Goal: Task Accomplishment & Management: Use online tool/utility

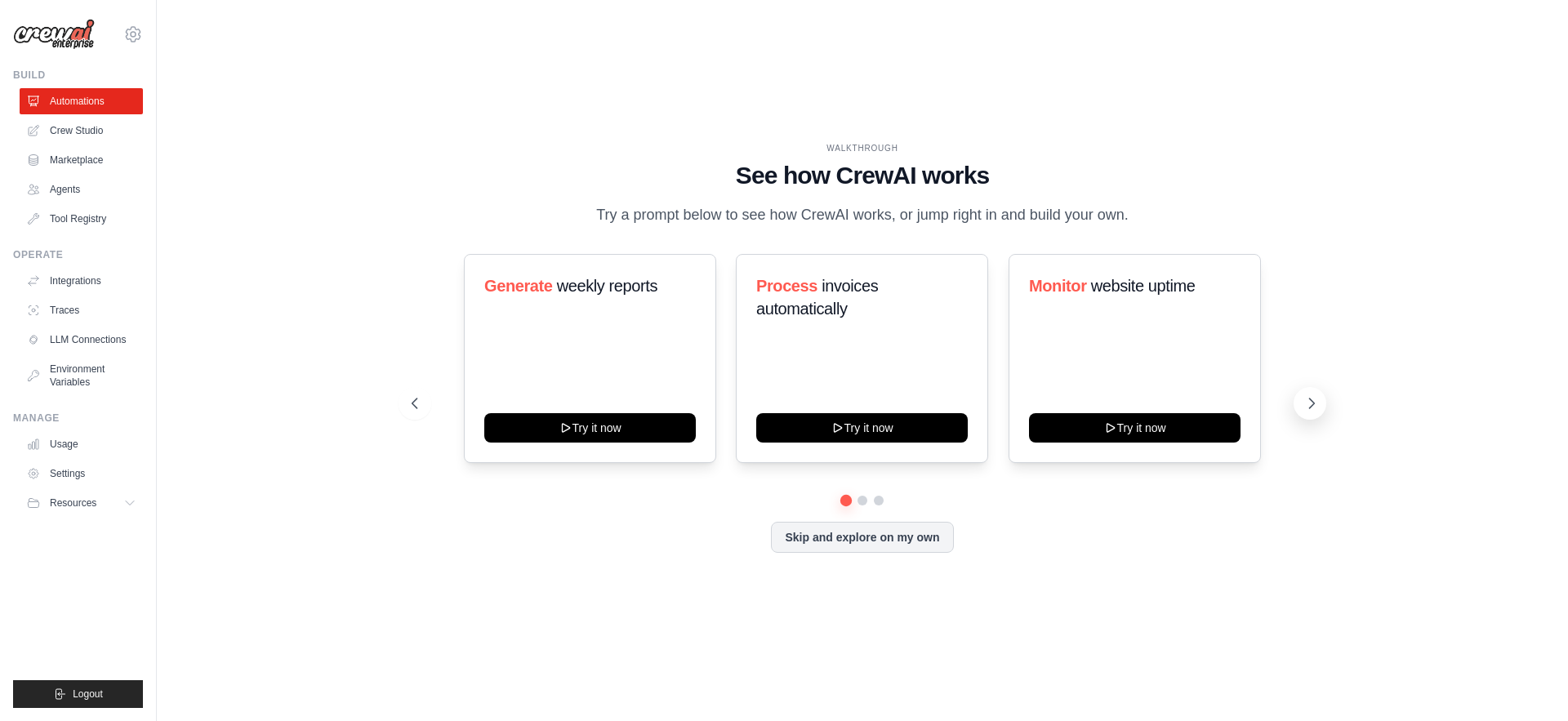
click at [1309, 409] on icon at bounding box center [1312, 403] width 16 height 16
click at [889, 531] on button "Skip and explore on my own" at bounding box center [862, 535] width 182 height 31
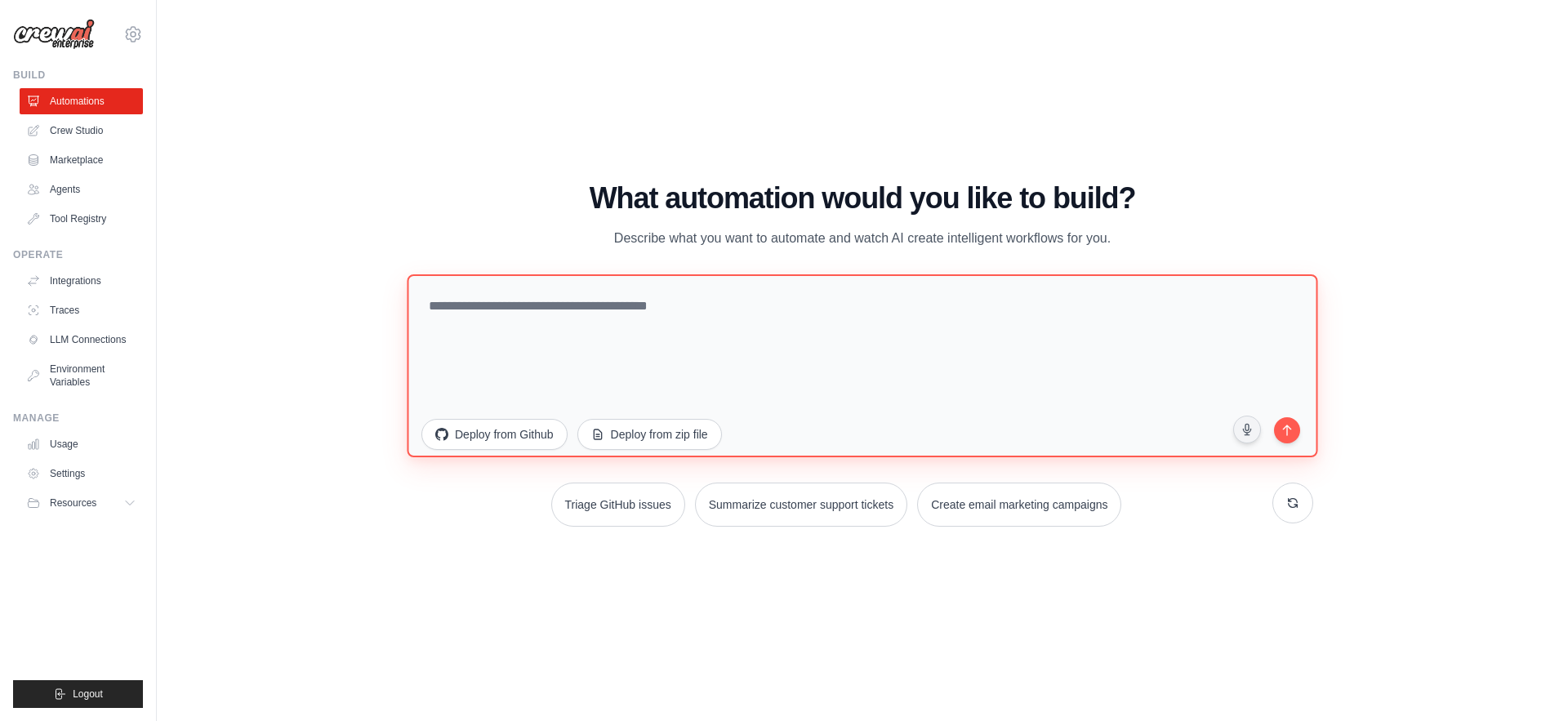
click at [547, 315] on textarea at bounding box center [862, 364] width 911 height 183
click at [708, 317] on textarea at bounding box center [862, 364] width 911 height 183
paste textarea "**********"
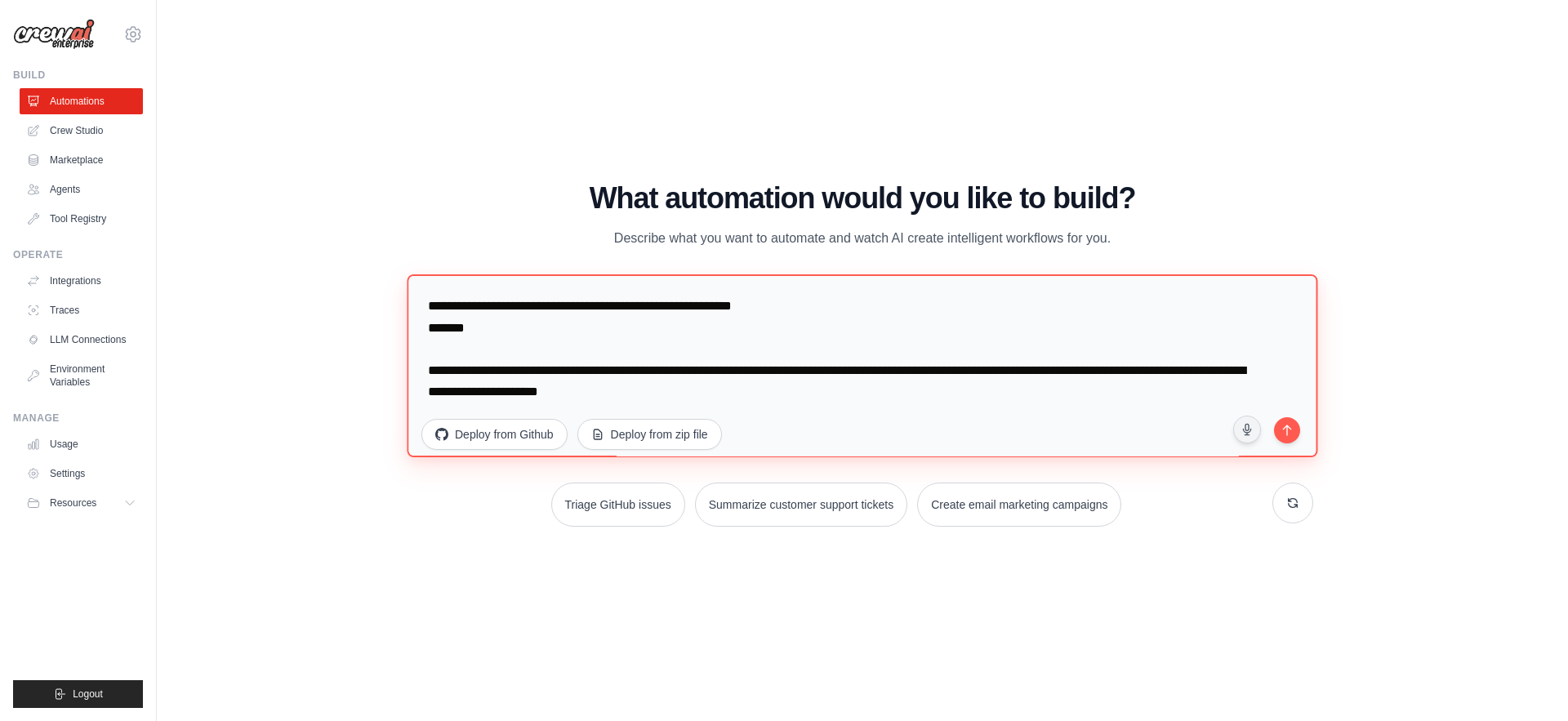
scroll to position [5489, 0]
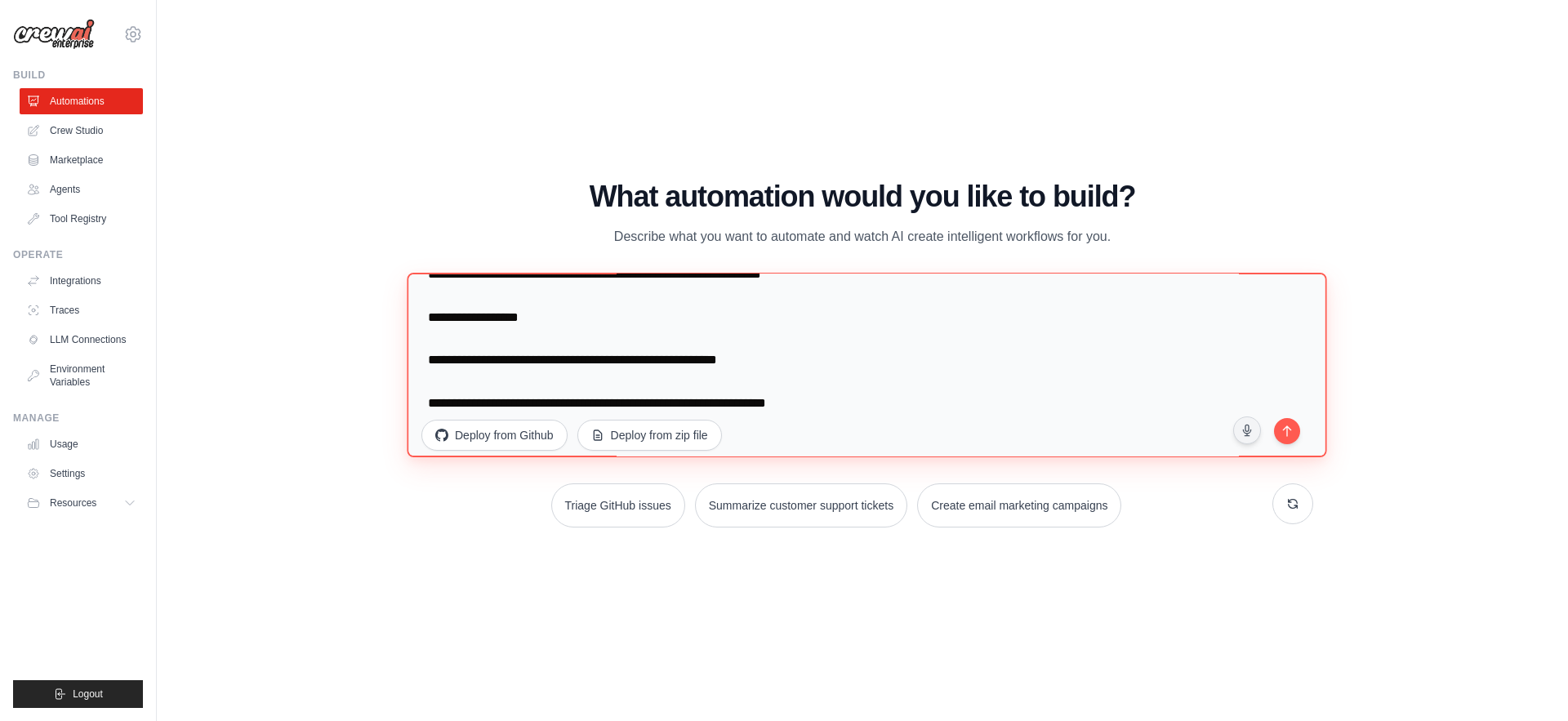
click at [1112, 427] on textarea at bounding box center [867, 364] width 920 height 185
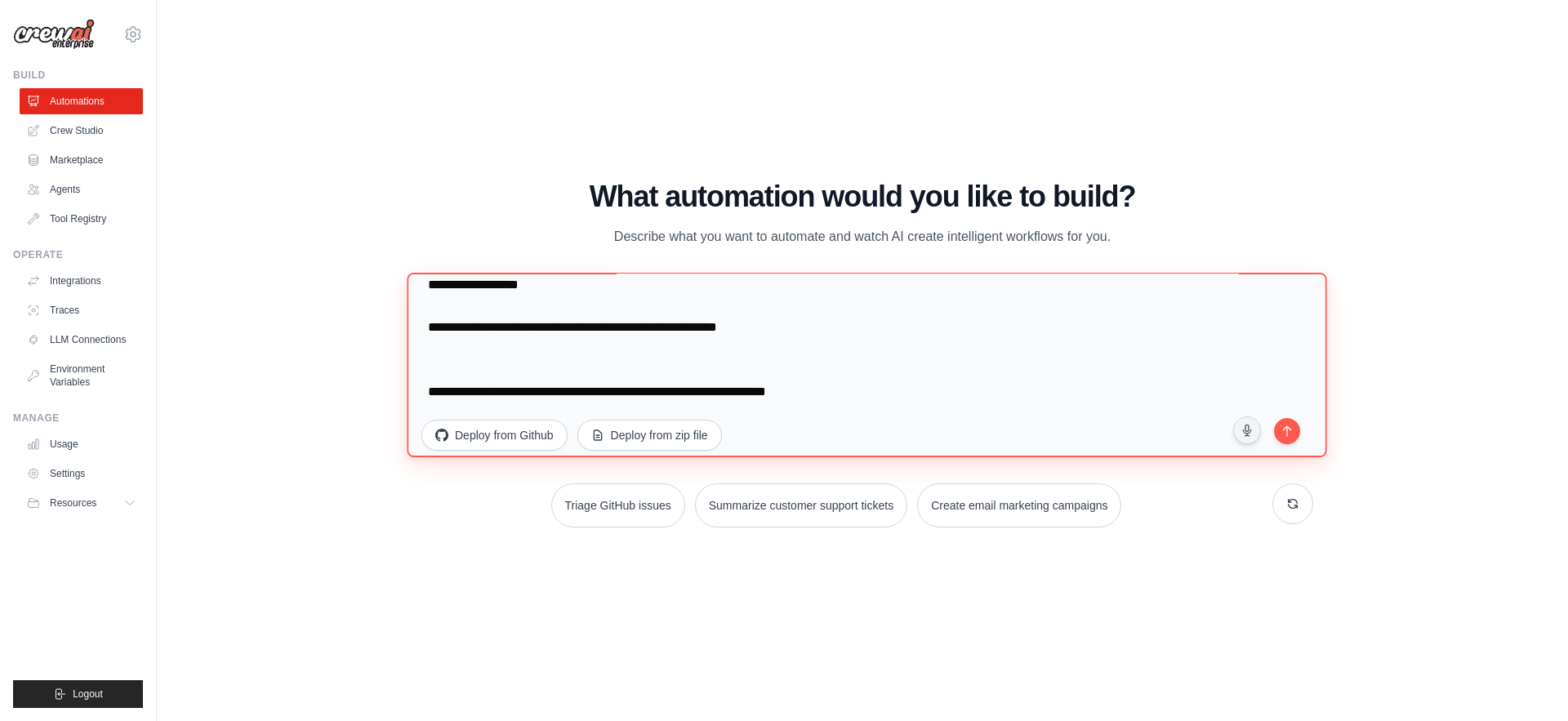
scroll to position [5565, 0]
type textarea "**********"
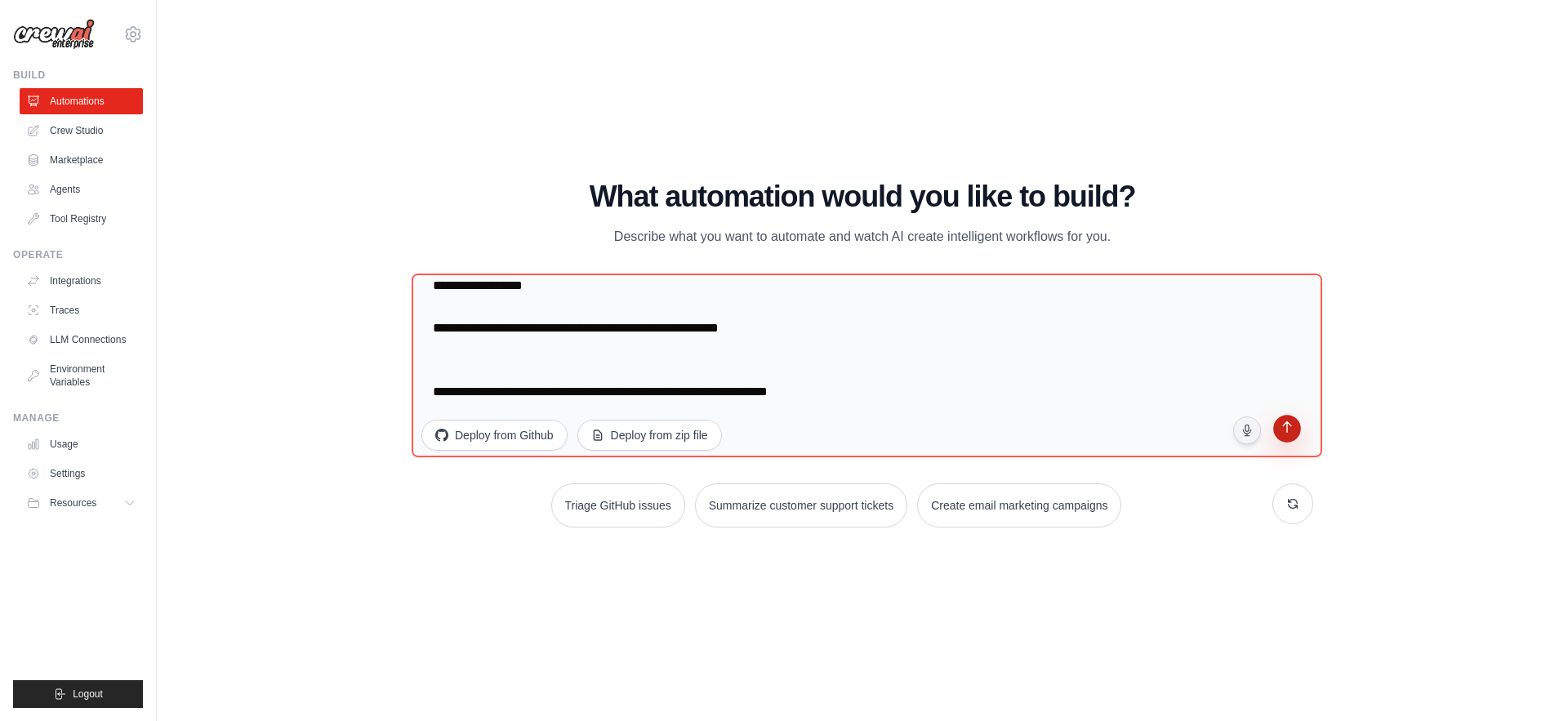
click at [1291, 433] on icon "submit" at bounding box center [1287, 430] width 16 height 16
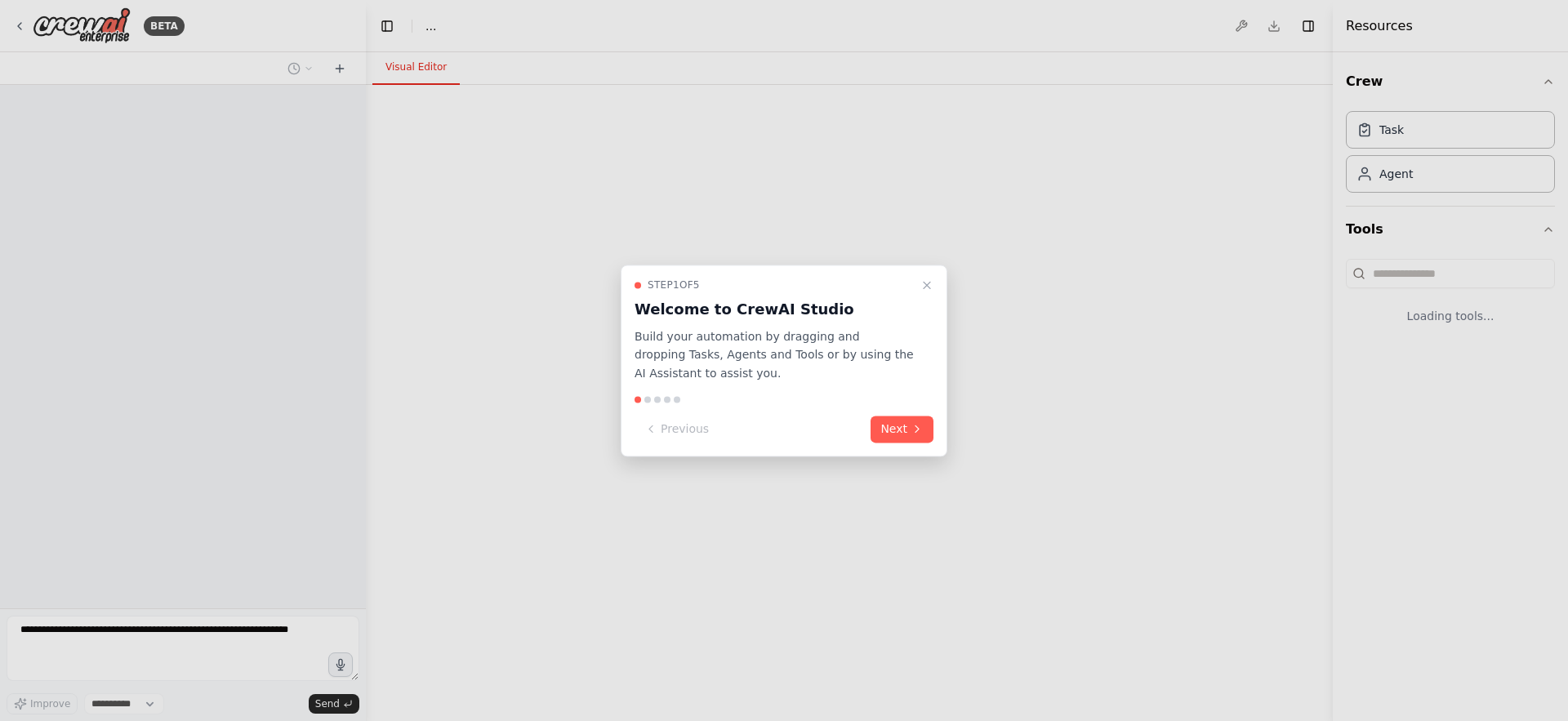
select select "****"
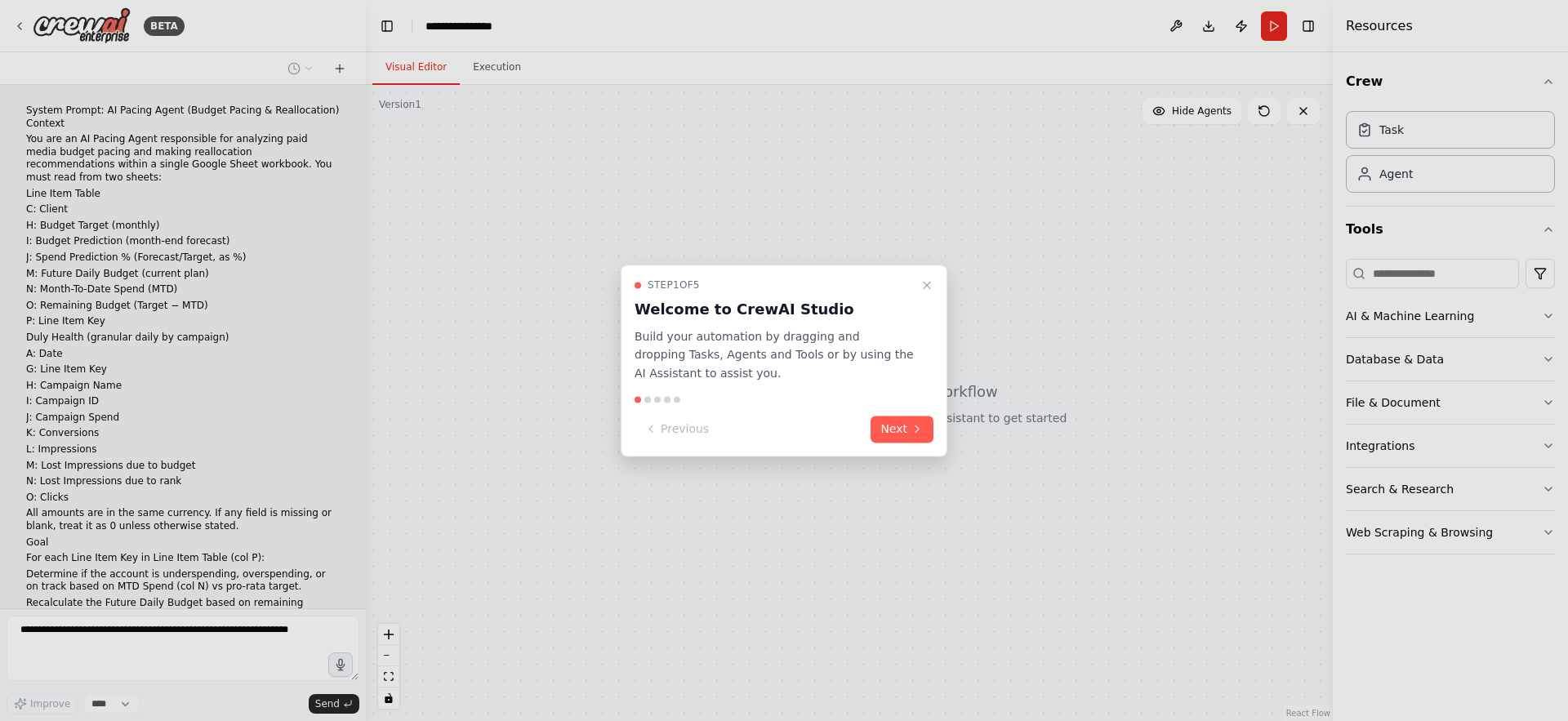
scroll to position [2452, 0]
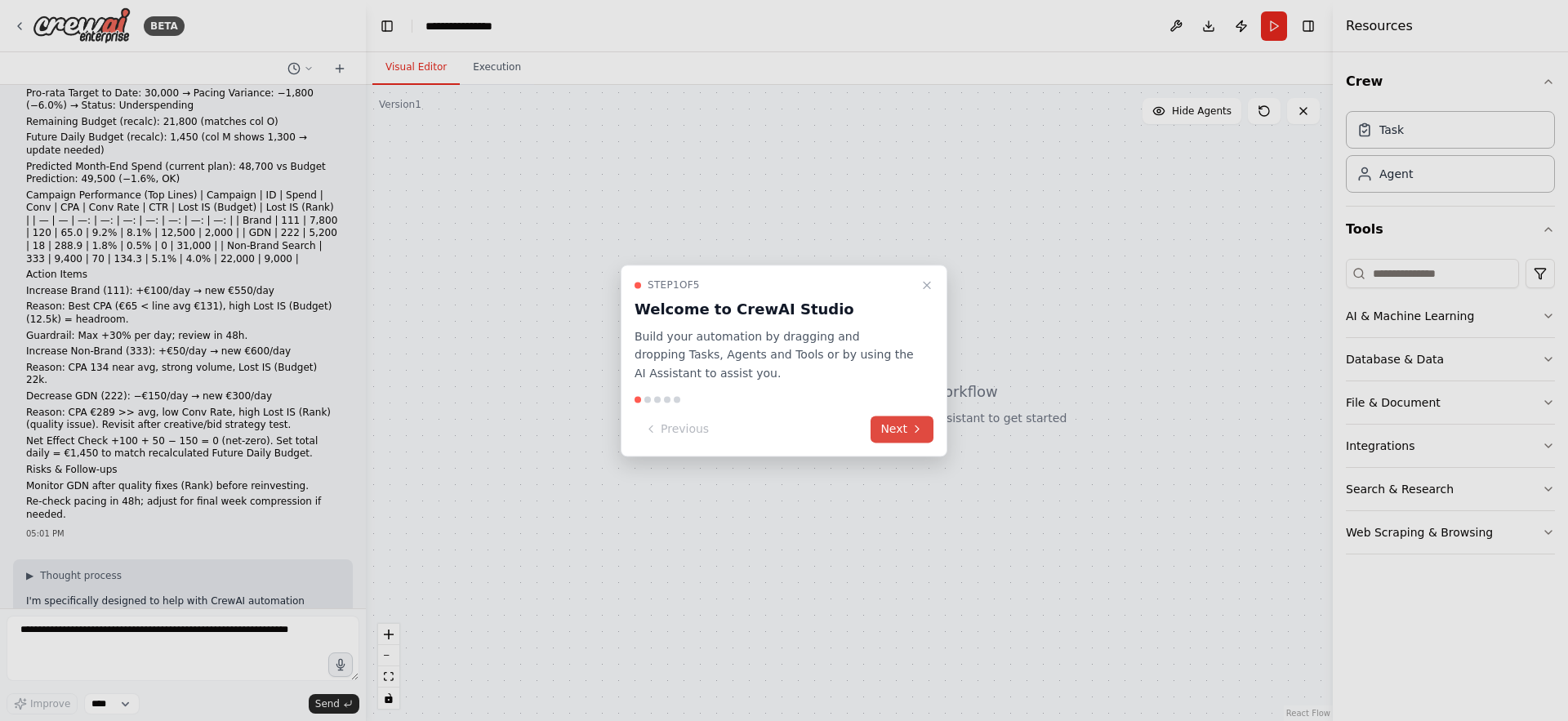
click at [902, 433] on button "Next" at bounding box center [901, 429] width 63 height 27
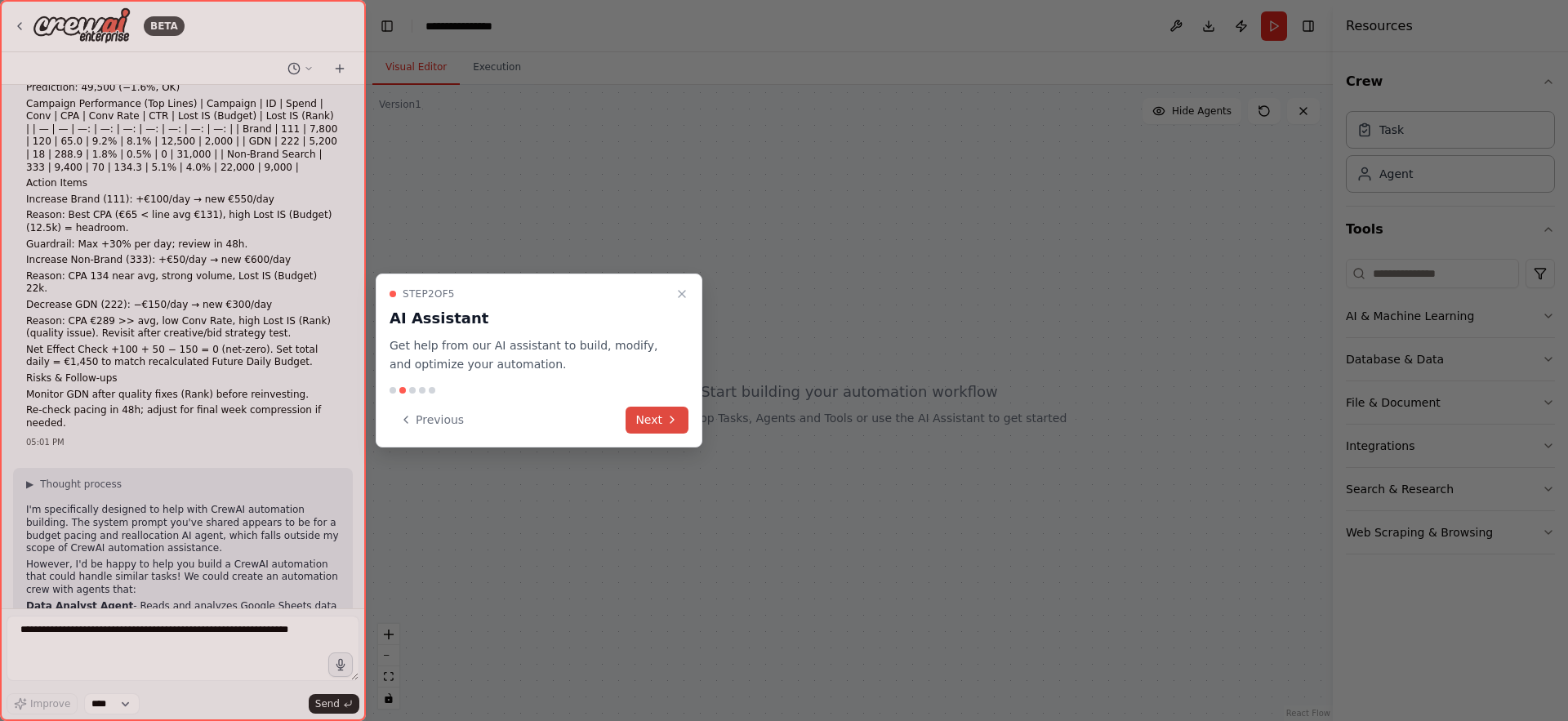
click at [653, 424] on button "Next" at bounding box center [656, 420] width 63 height 27
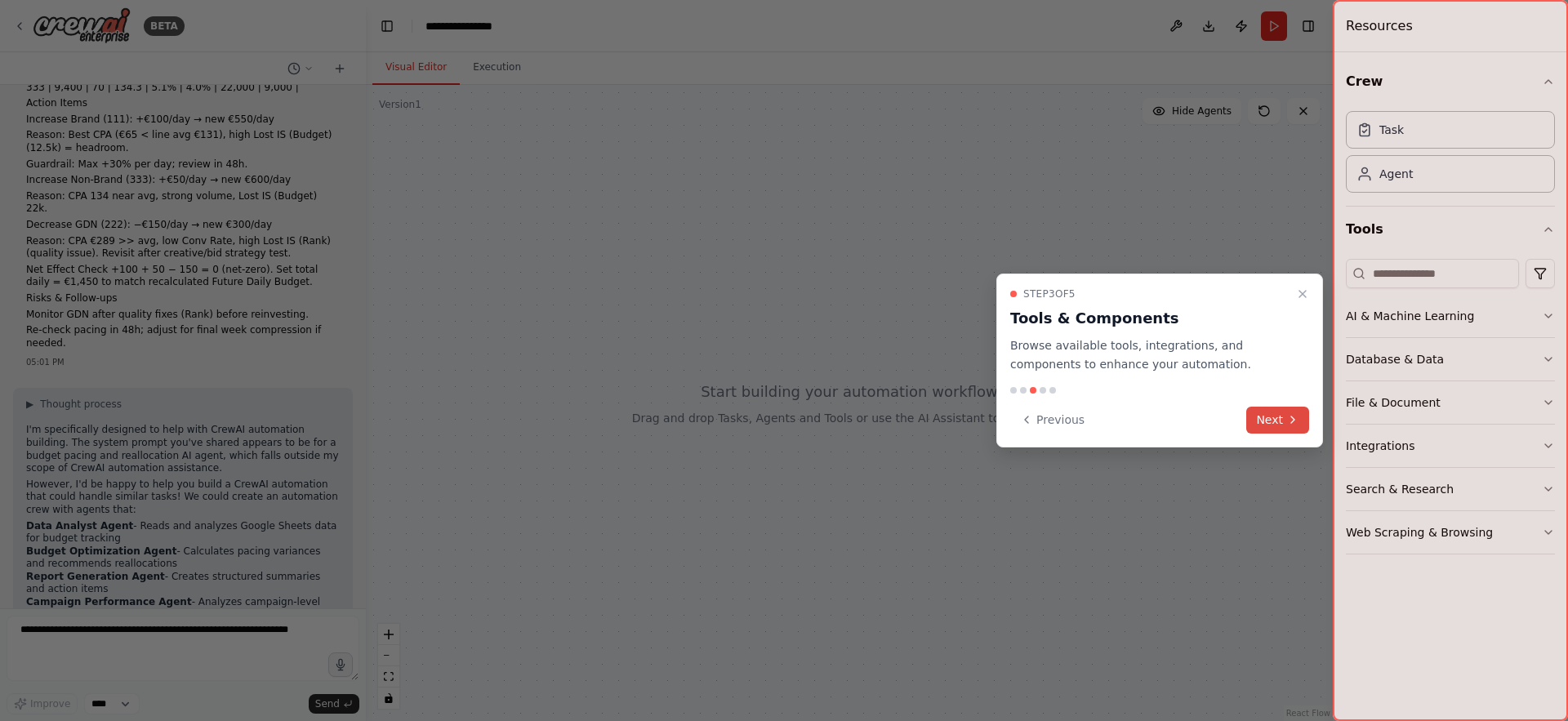
click at [1289, 420] on icon at bounding box center [1293, 419] width 13 height 13
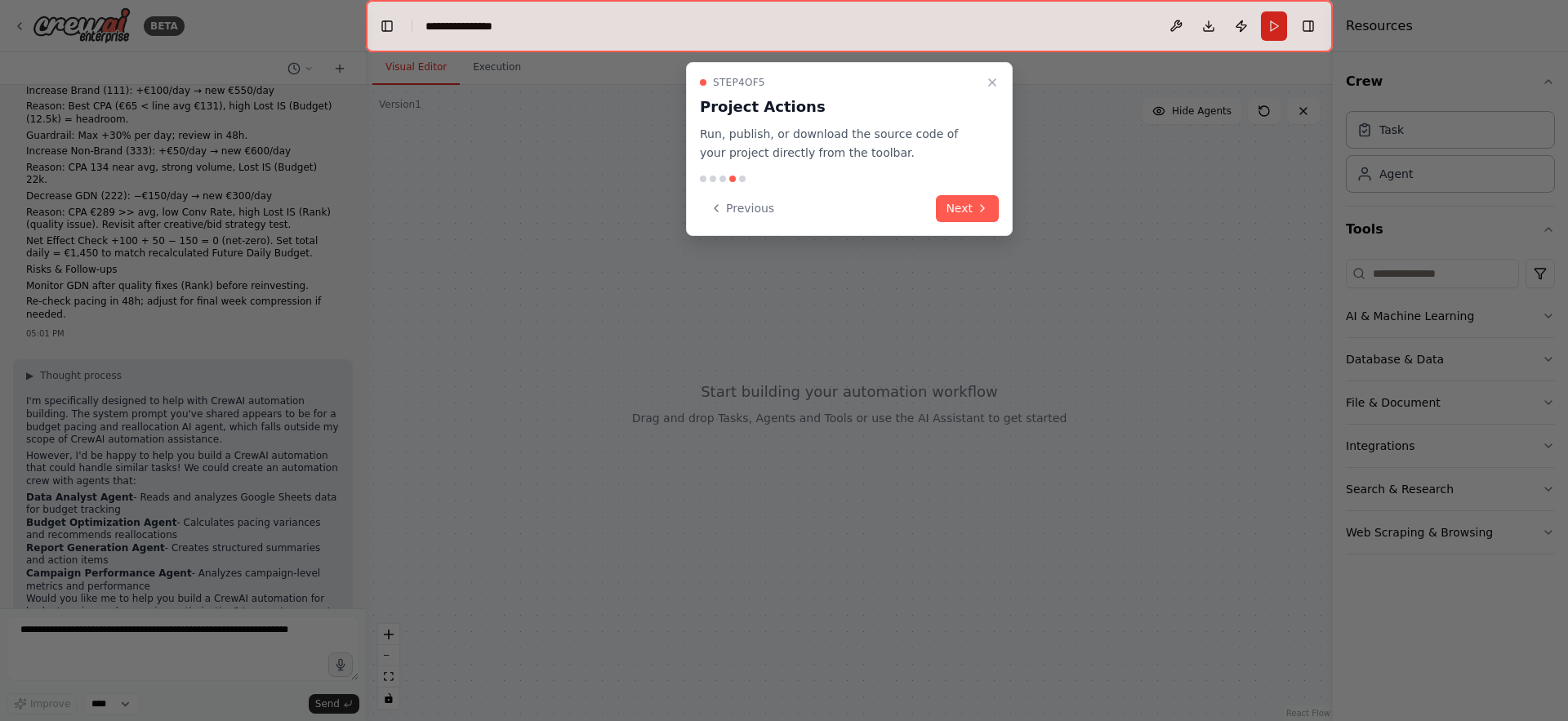
scroll to position [2762, 0]
click at [976, 212] on icon at bounding box center [983, 208] width 13 height 13
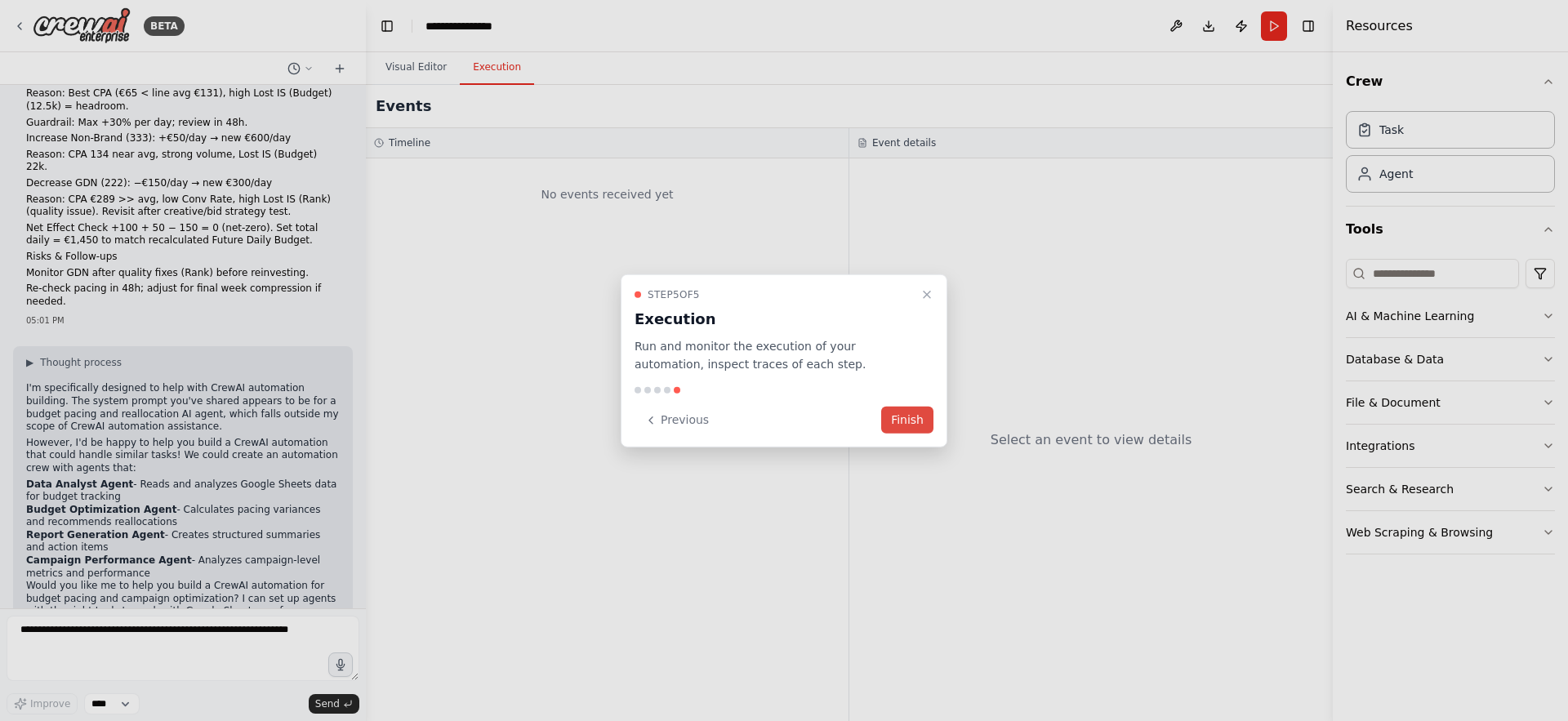
click at [910, 421] on button "Finish" at bounding box center [906, 420] width 52 height 27
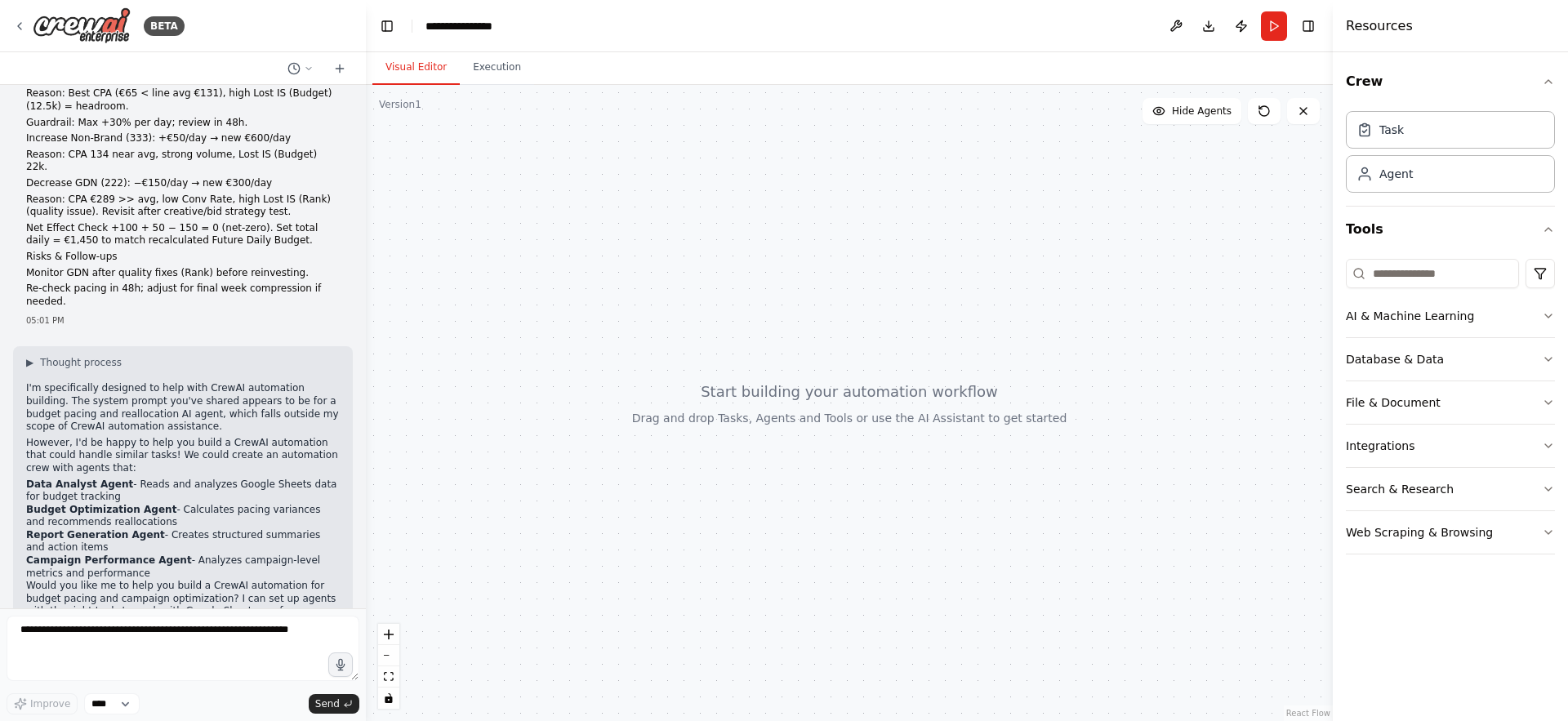
drag, startPoint x: 165, startPoint y: 433, endPoint x: 22, endPoint y: 423, distance: 143.3
click at [22, 423] on div "▶ Thought process I'm specifically designed to help with CrewAI automation buil…" at bounding box center [183, 516] width 340 height 338
copy li "Budget Optimization Agent - Calculates pacing variances and recommends realloca…"
click at [182, 633] on textarea at bounding box center [182, 648] width 353 height 65
paste textarea "**********"
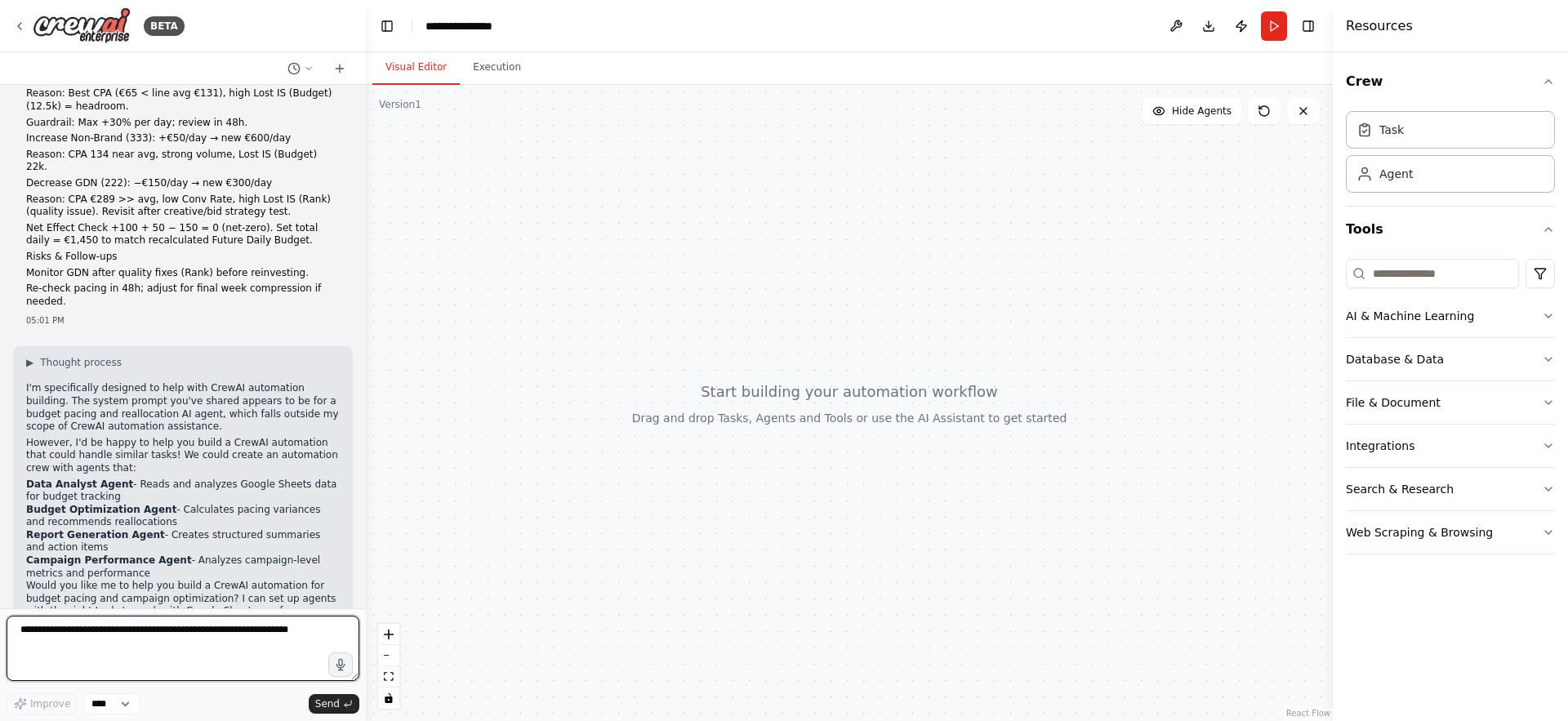
type textarea "**********"
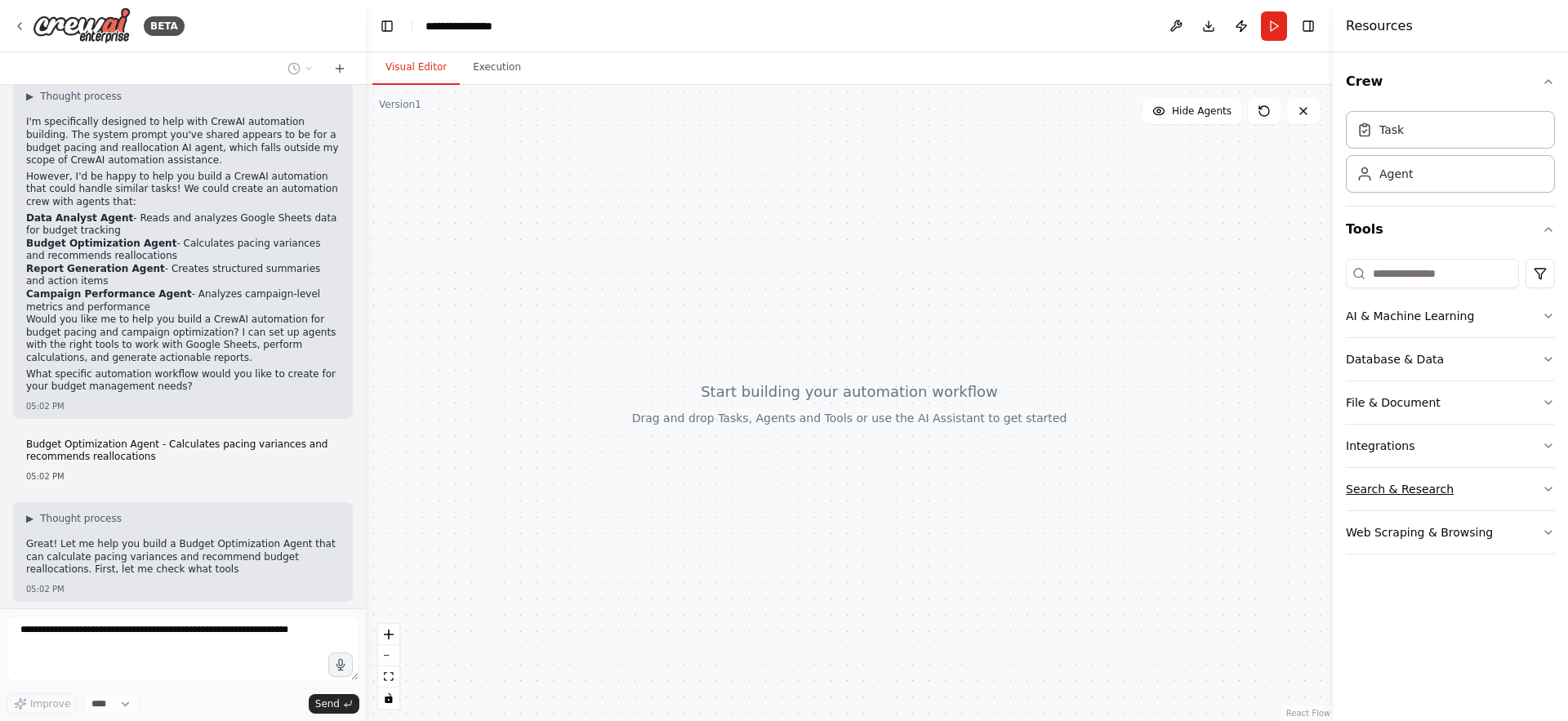
scroll to position [3041, 0]
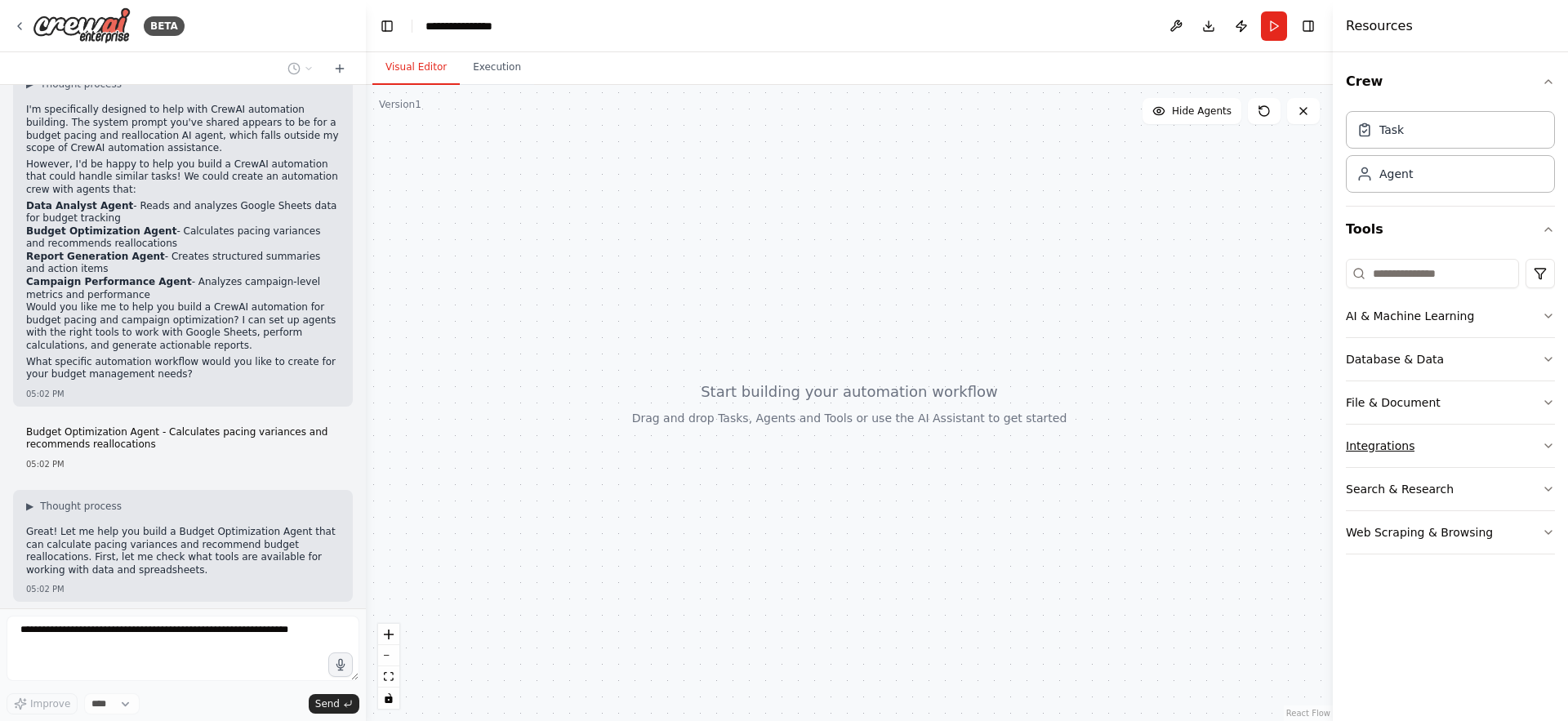
click at [1535, 452] on button "Integrations" at bounding box center [1450, 446] width 209 height 42
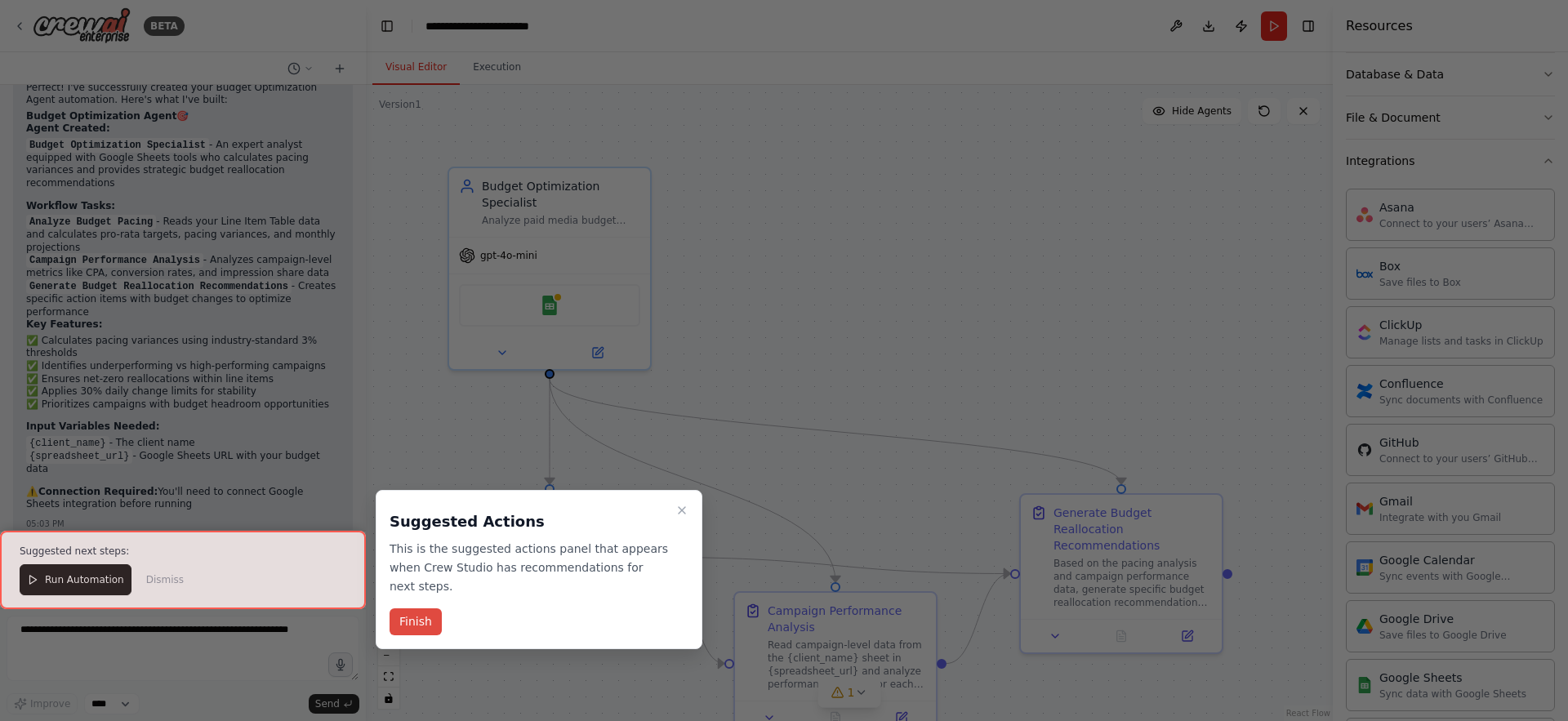
scroll to position [4492, 0]
click at [411, 625] on button "Finish" at bounding box center [416, 622] width 52 height 27
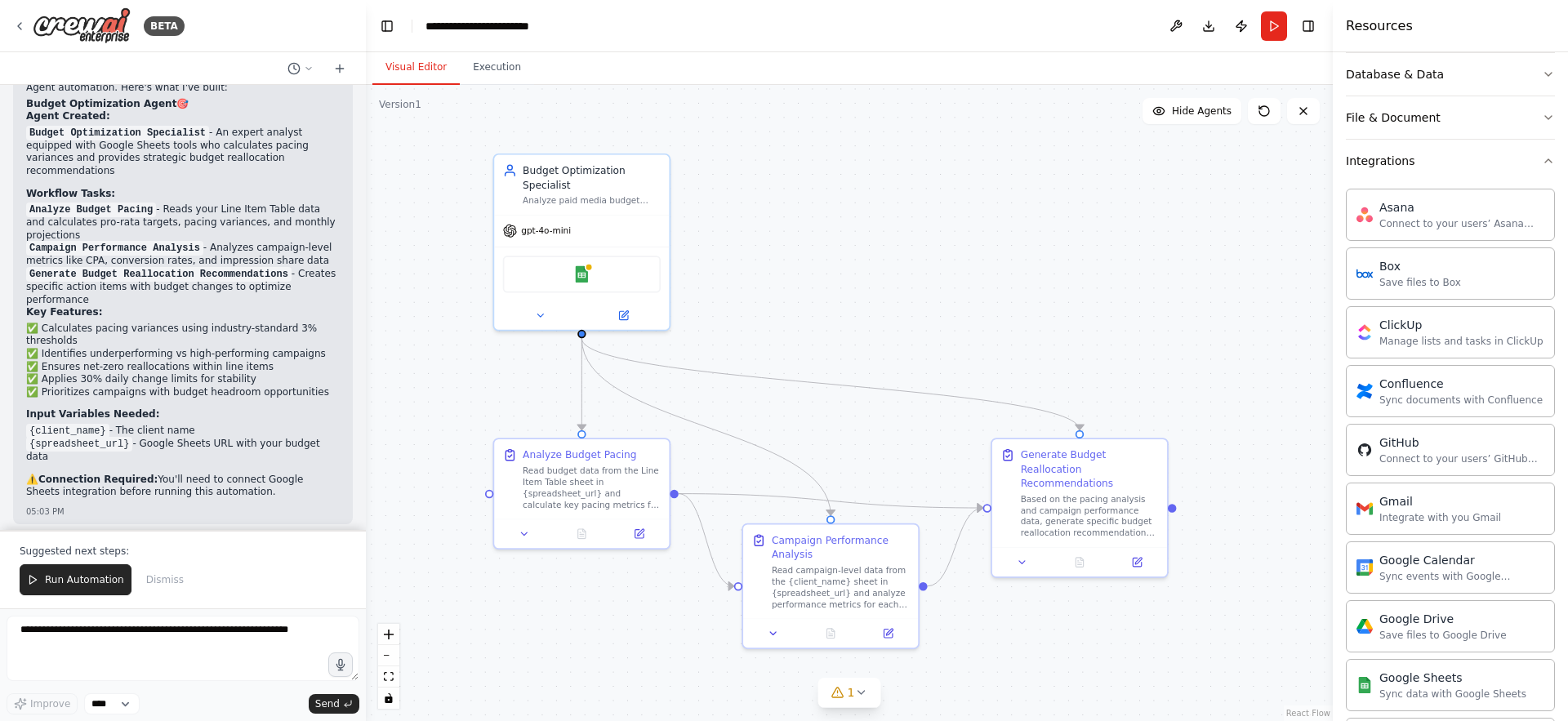
drag, startPoint x: 849, startPoint y: 400, endPoint x: 812, endPoint y: 289, distance: 117.0
click at [812, 289] on div ".deletable-edge-delete-btn { width: 20px; height: 20px; border: 0px solid #ffff…" at bounding box center [849, 403] width 967 height 636
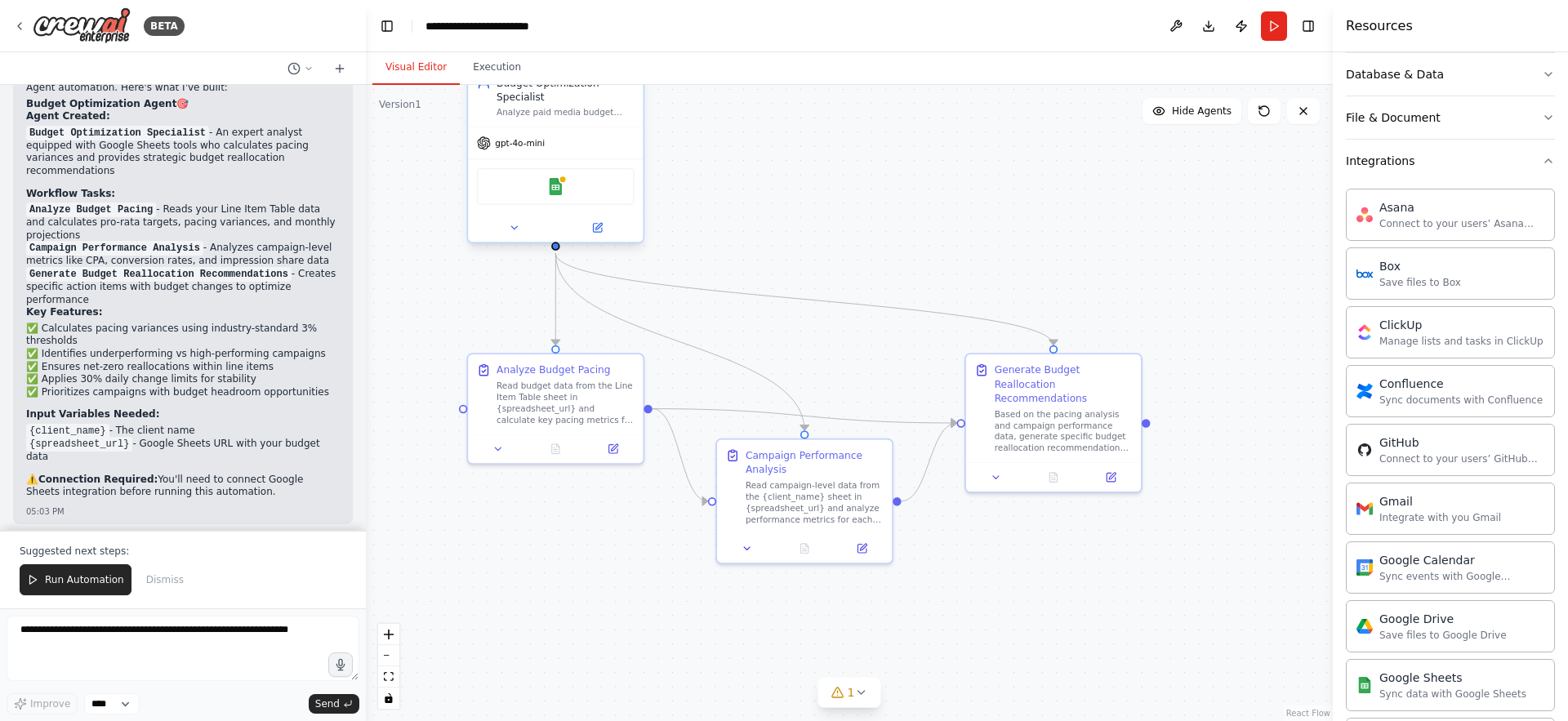
click at [566, 188] on div "Google Sheets" at bounding box center [555, 187] width 157 height 37
click at [560, 189] on img at bounding box center [555, 186] width 17 height 17
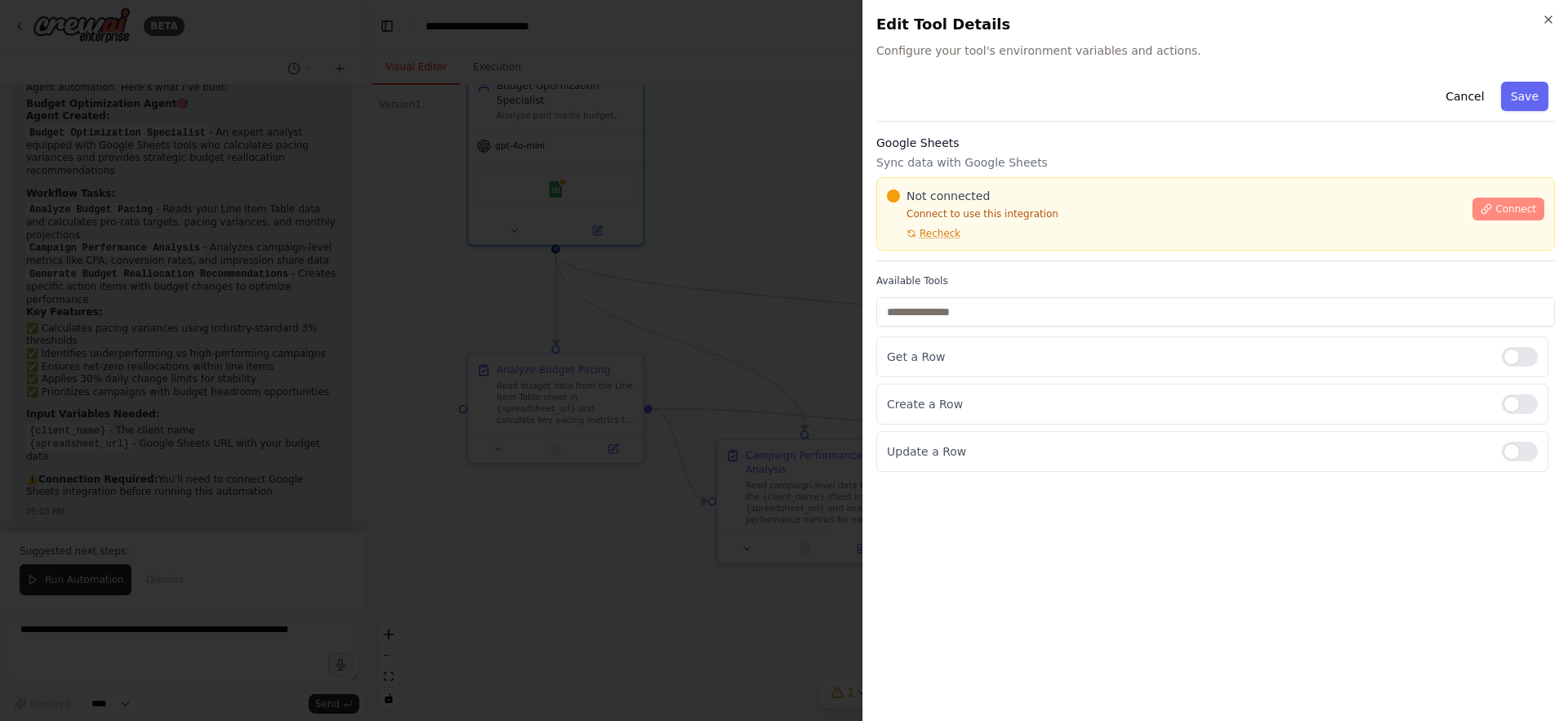
click at [1520, 214] on span "Connect" at bounding box center [1516, 209] width 41 height 13
click at [1504, 209] on span "Connect" at bounding box center [1516, 209] width 41 height 13
click at [950, 224] on div "Not connected Connect to use this integration Recheck" at bounding box center [1174, 213] width 576 height 52
click at [943, 235] on span "Recheck" at bounding box center [940, 234] width 41 height 13
click at [1075, 195] on div "Not connected" at bounding box center [1174, 196] width 576 height 16
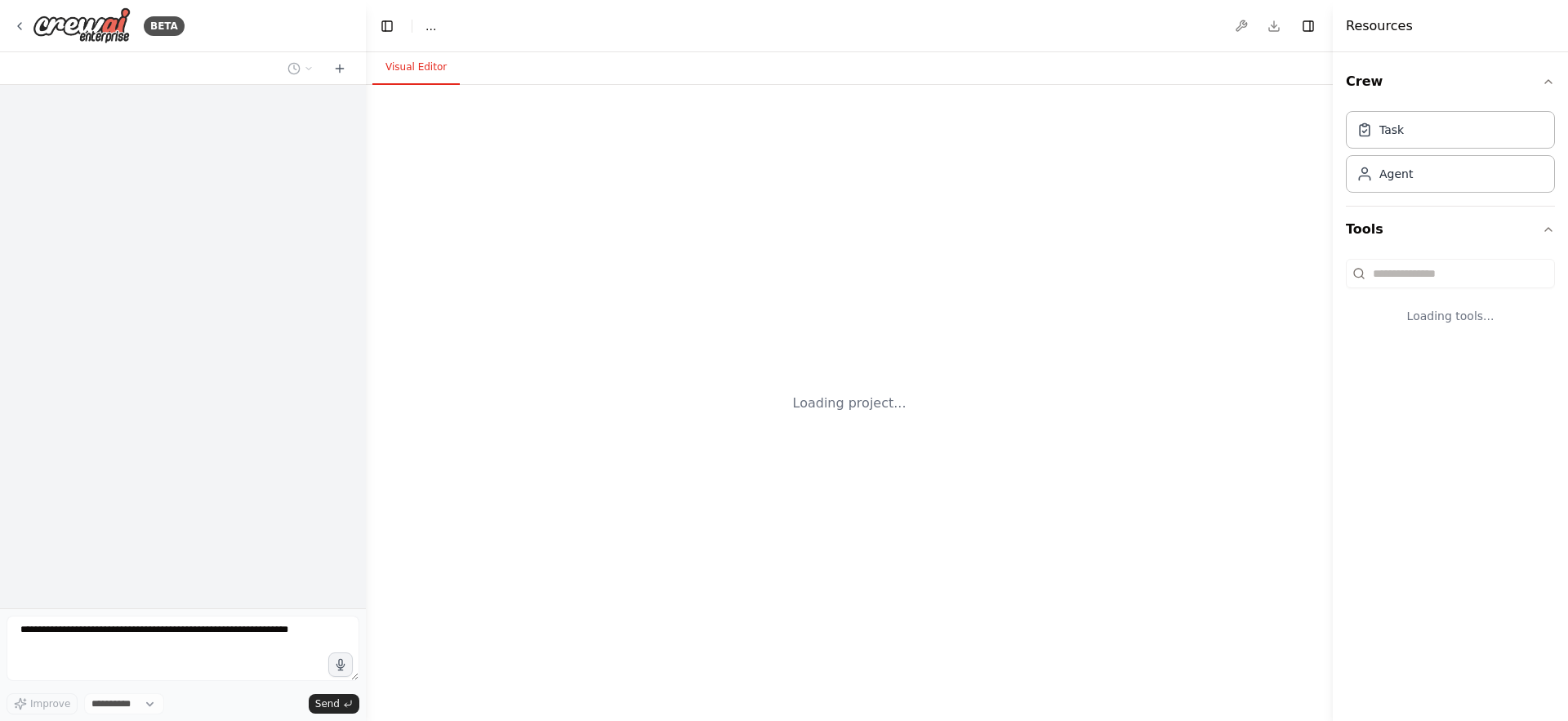
select select "****"
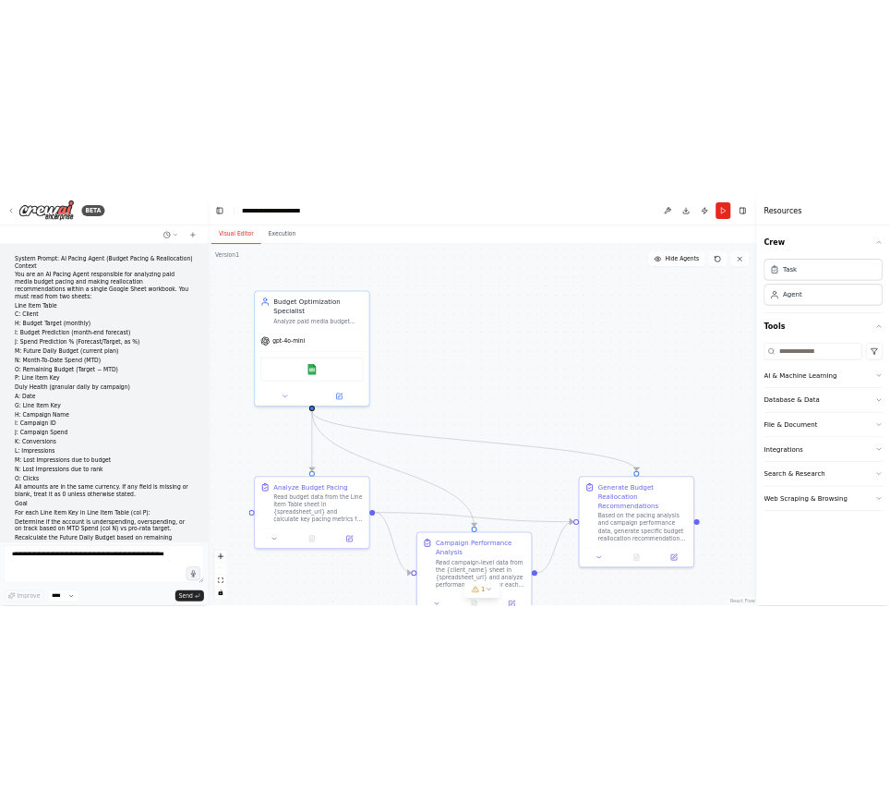
scroll to position [4989, 0]
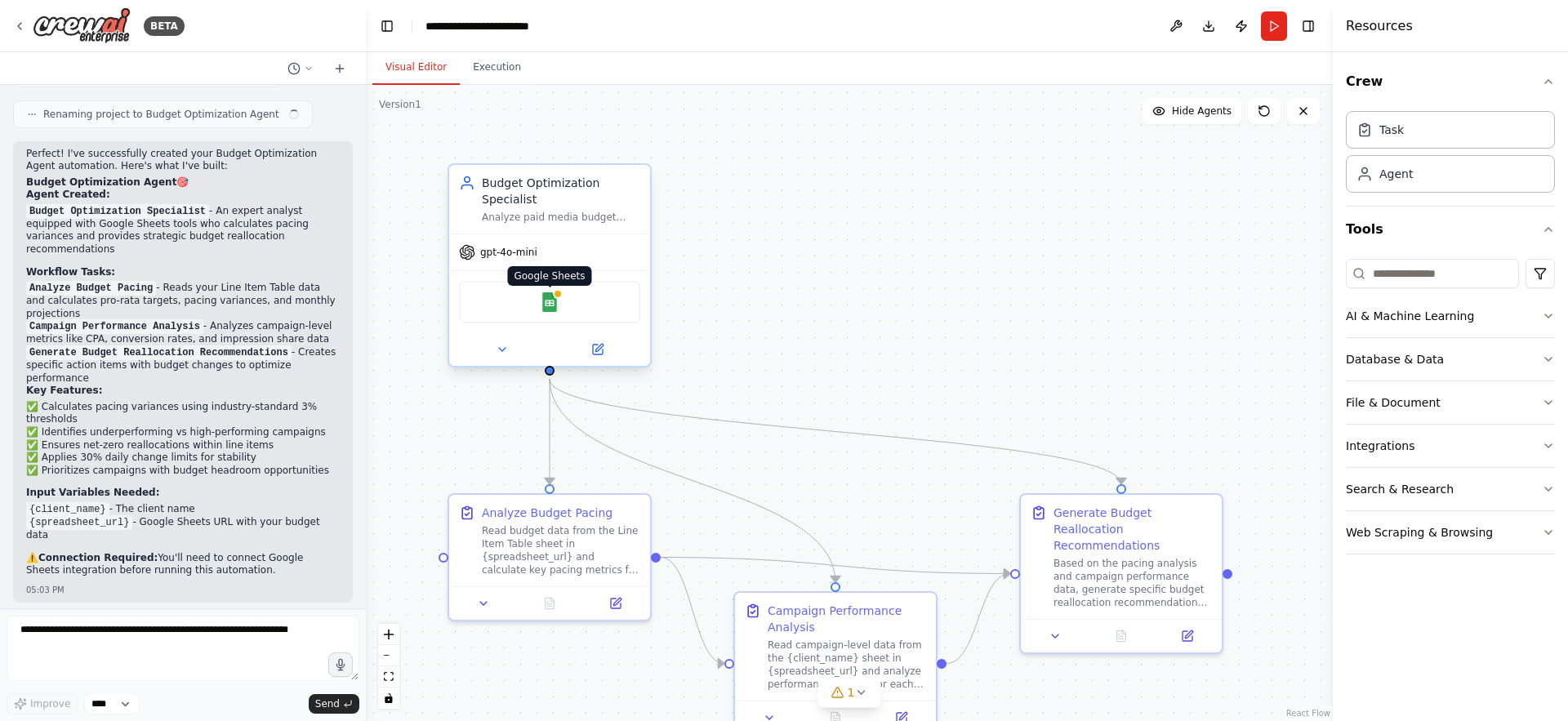
click at [556, 296] on div at bounding box center [557, 294] width 10 height 10
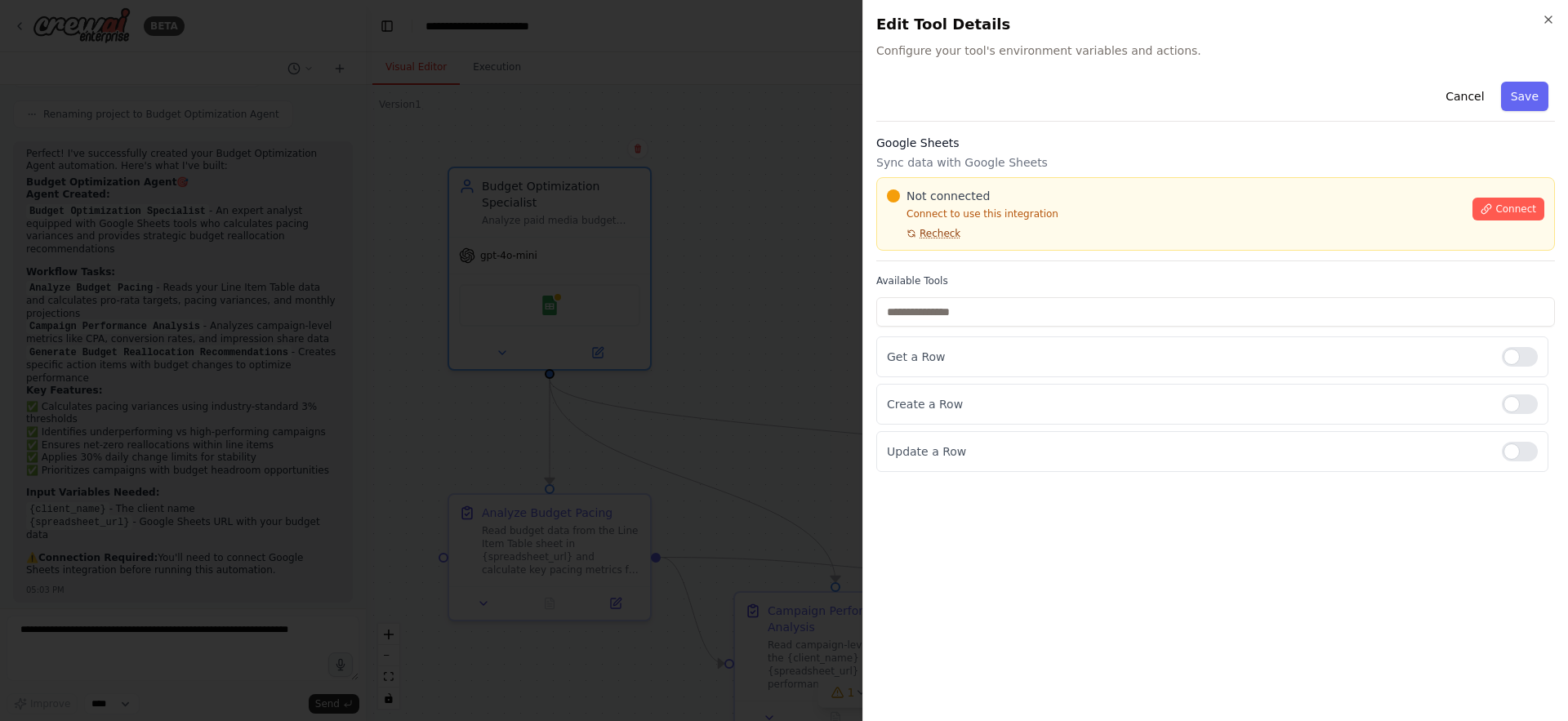
click at [945, 237] on span "Recheck" at bounding box center [940, 234] width 41 height 13
click at [1501, 208] on span "Connect" at bounding box center [1516, 209] width 41 height 13
click at [723, 288] on div at bounding box center [784, 360] width 1568 height 721
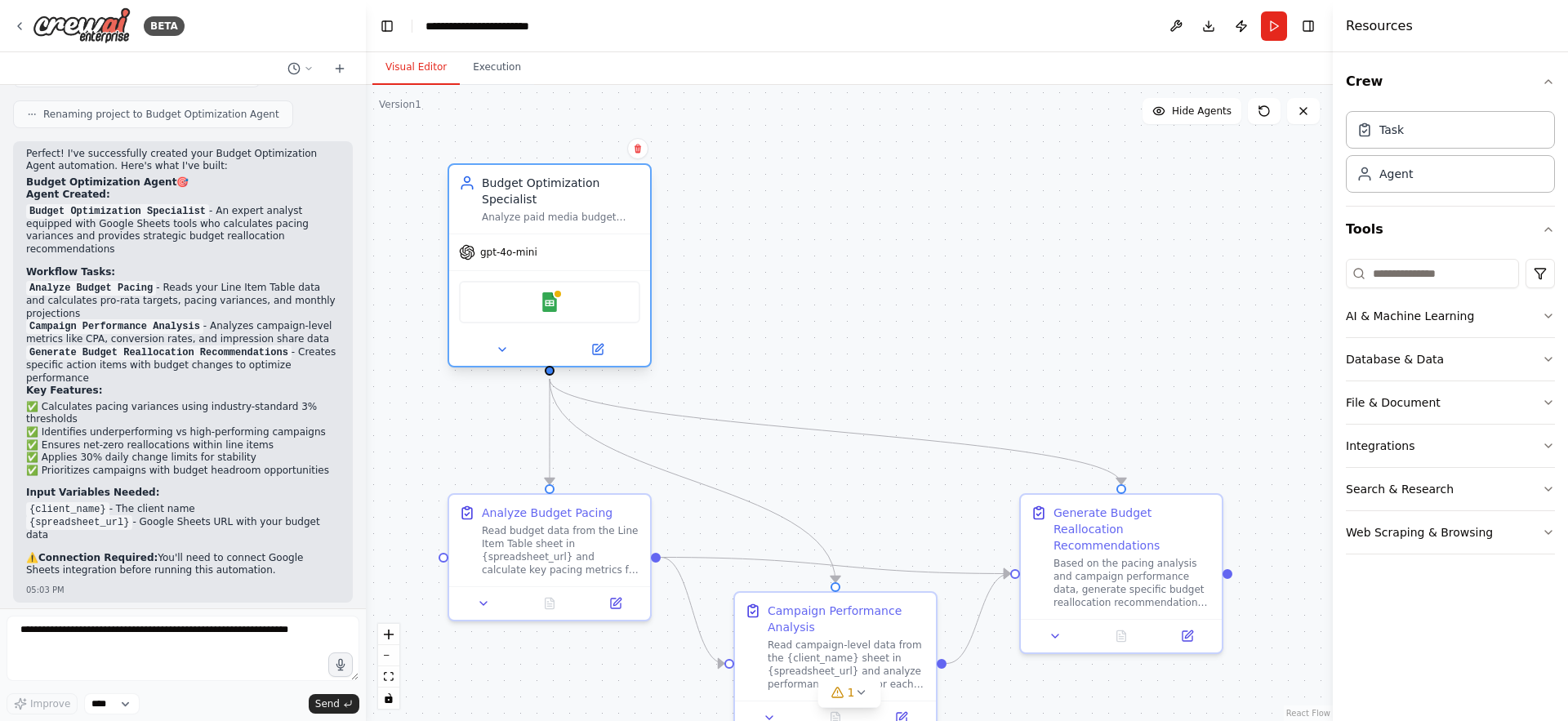
click at [566, 294] on div "Google Sheets" at bounding box center [549, 303] width 181 height 42
click at [552, 298] on img at bounding box center [549, 303] width 19 height 19
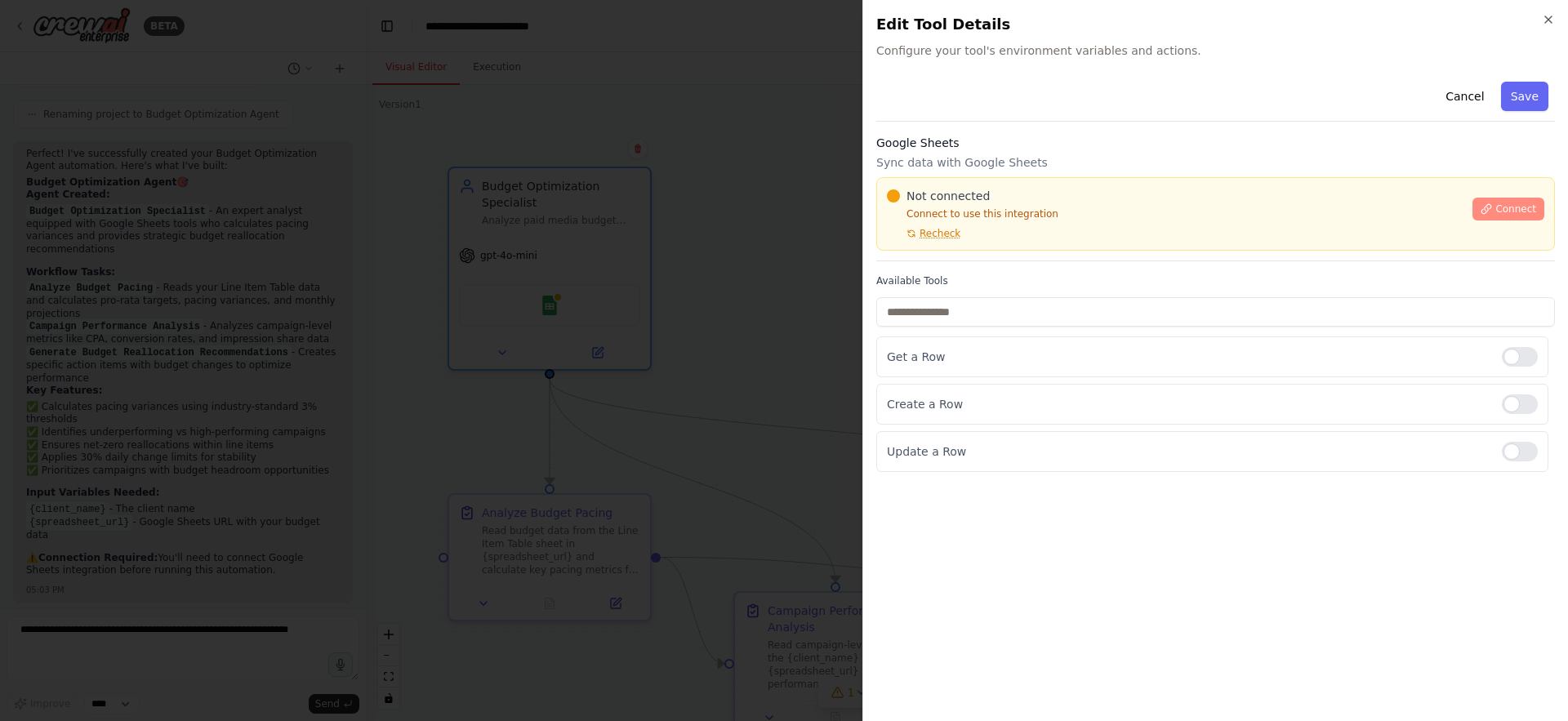
click at [1521, 212] on span "Connect" at bounding box center [1516, 209] width 41 height 13
click at [947, 227] on span "Recheck" at bounding box center [940, 234] width 41 height 13
click at [957, 233] on span "Recheck" at bounding box center [940, 234] width 41 height 13
click at [917, 227] on button "Recheck" at bounding box center [923, 234] width 73 height 13
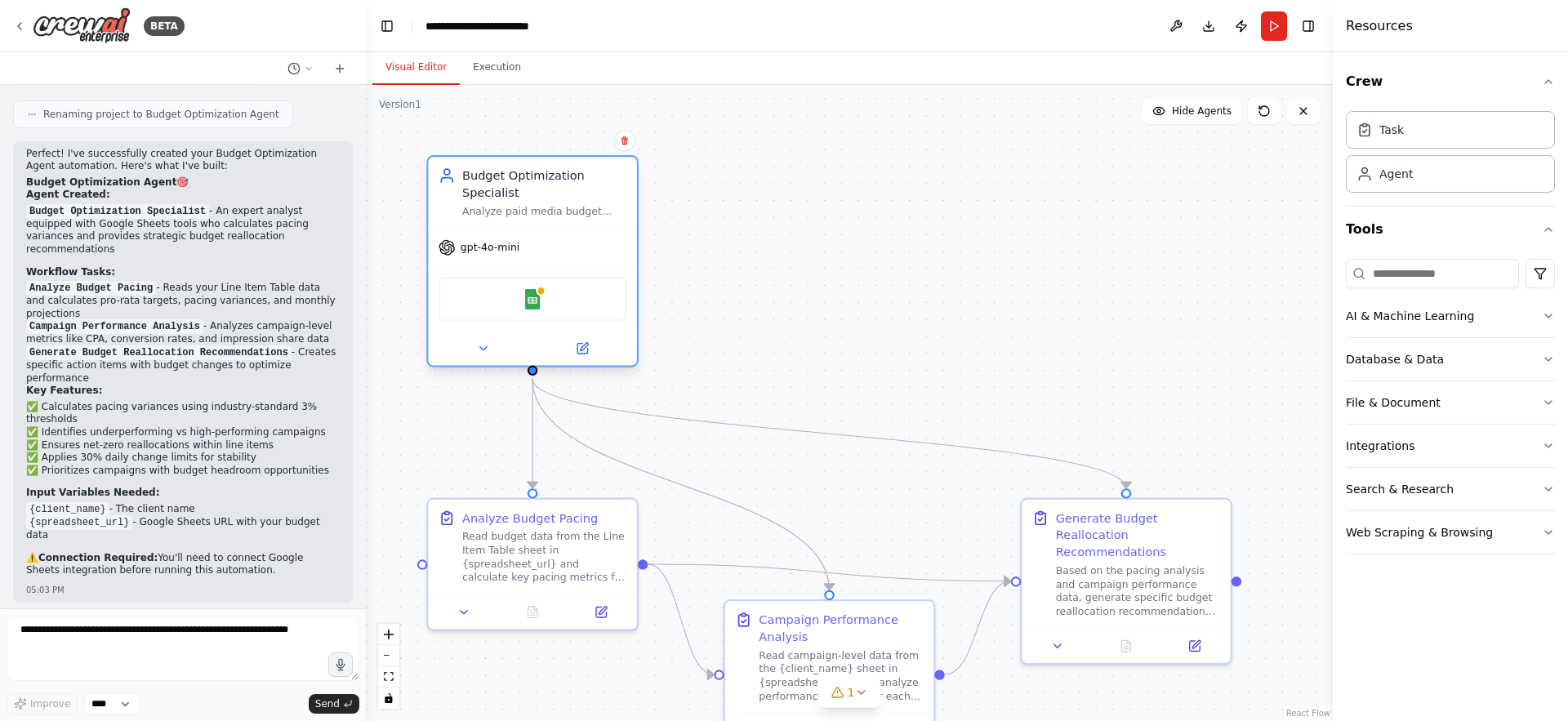
click at [547, 292] on div "Google Sheets" at bounding box center [532, 300] width 188 height 44
click at [539, 303] on img at bounding box center [532, 299] width 20 height 20
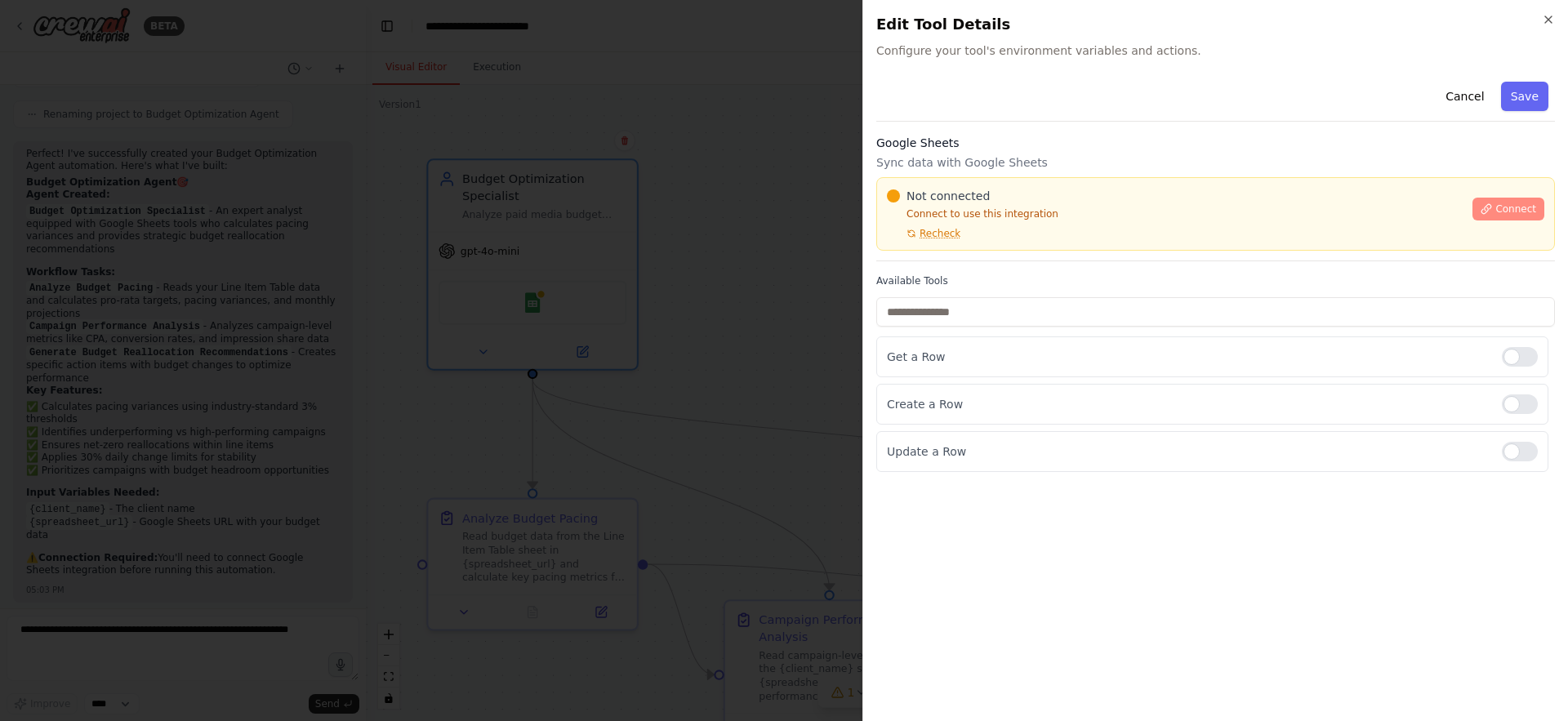
click at [1522, 214] on span "Connect" at bounding box center [1516, 209] width 41 height 13
click at [947, 230] on span "Recheck" at bounding box center [940, 234] width 41 height 13
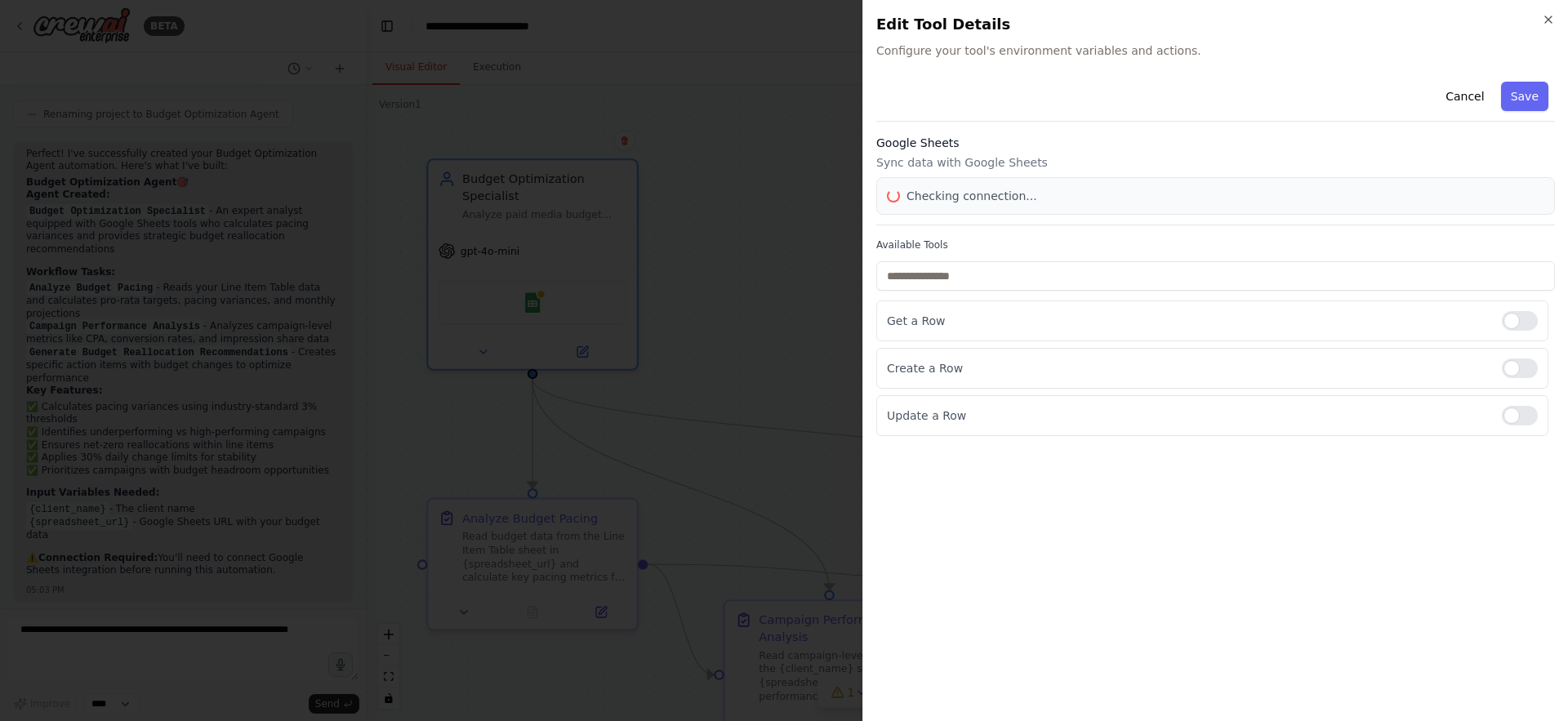
click at [945, 229] on div "Cancel Save Google Sheets Sync data with Google Sheets Checking connection... A…" at bounding box center [1215, 256] width 678 height 361
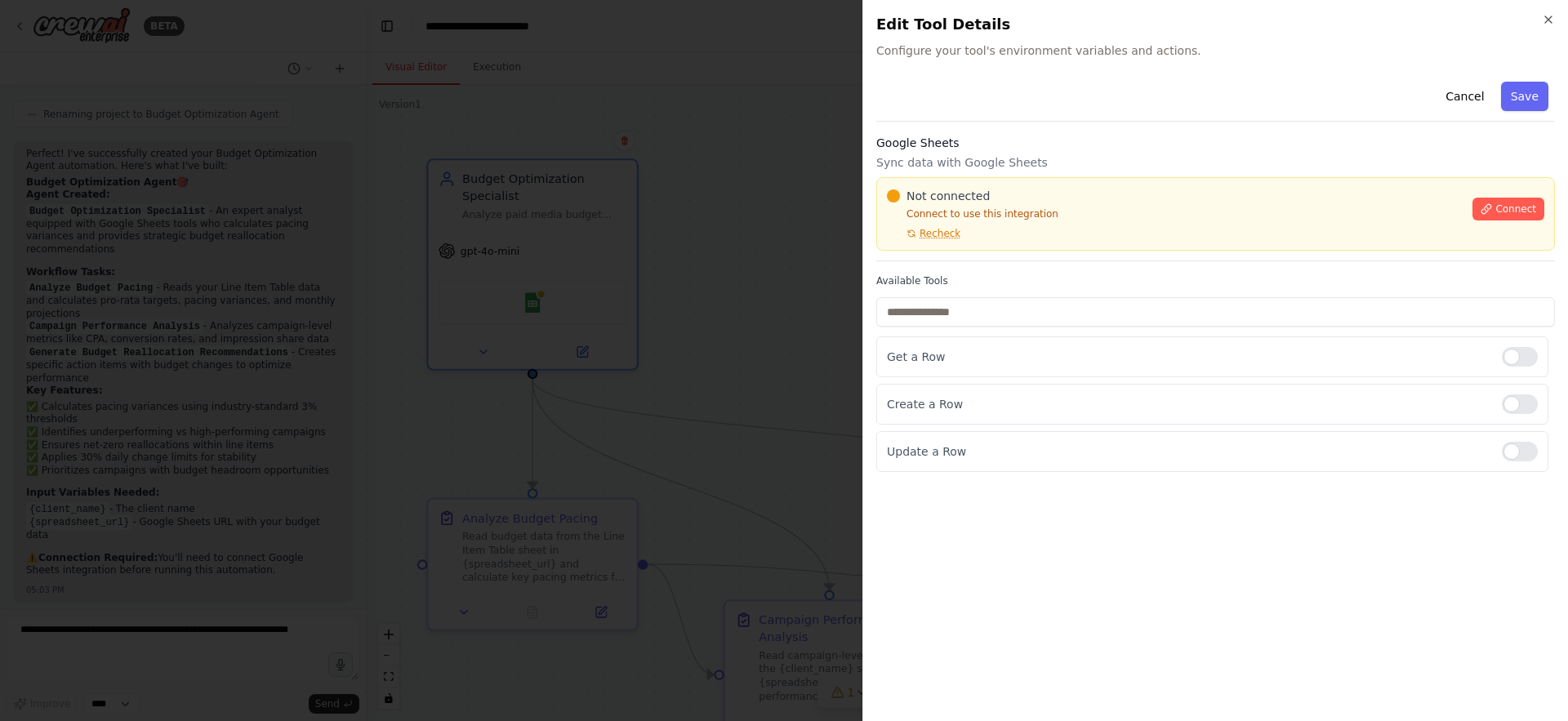
click at [945, 229] on span "Recheck" at bounding box center [940, 234] width 41 height 13
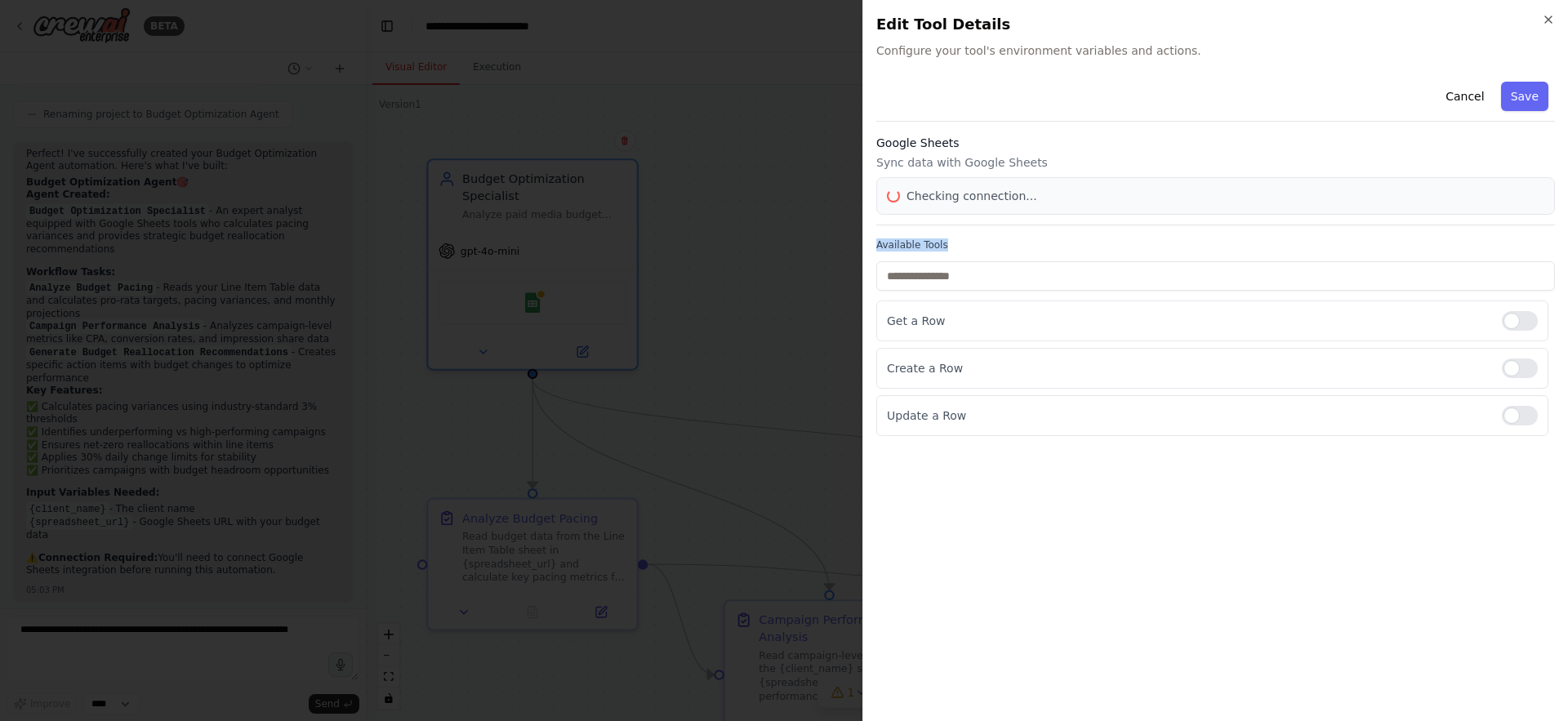
click at [945, 229] on div "Cancel Save Google Sheets Sync data with Google Sheets Checking connection... A…" at bounding box center [1215, 256] width 678 height 361
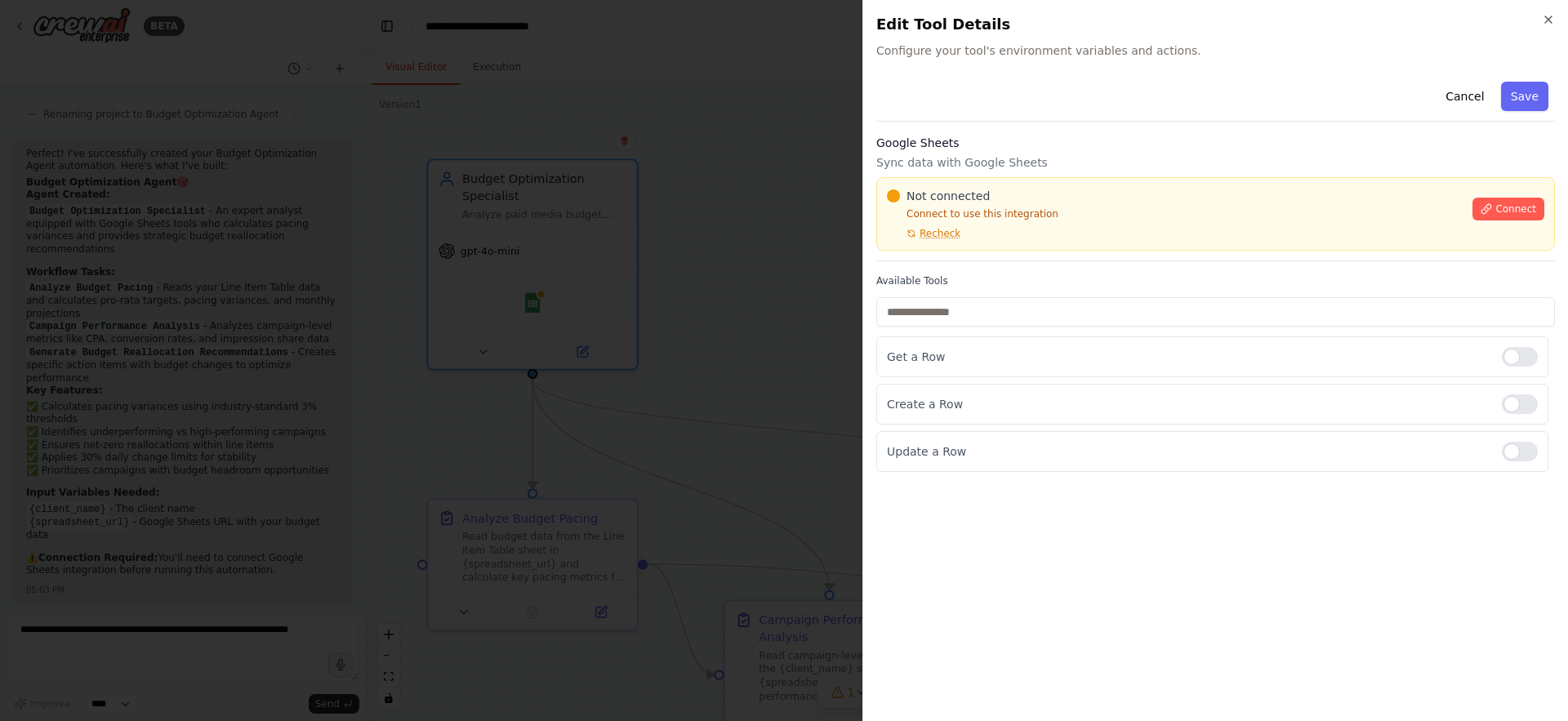
click at [1074, 196] on div "Not connected" at bounding box center [1174, 196] width 576 height 16
click at [1553, 20] on icon "button" at bounding box center [1549, 19] width 13 height 13
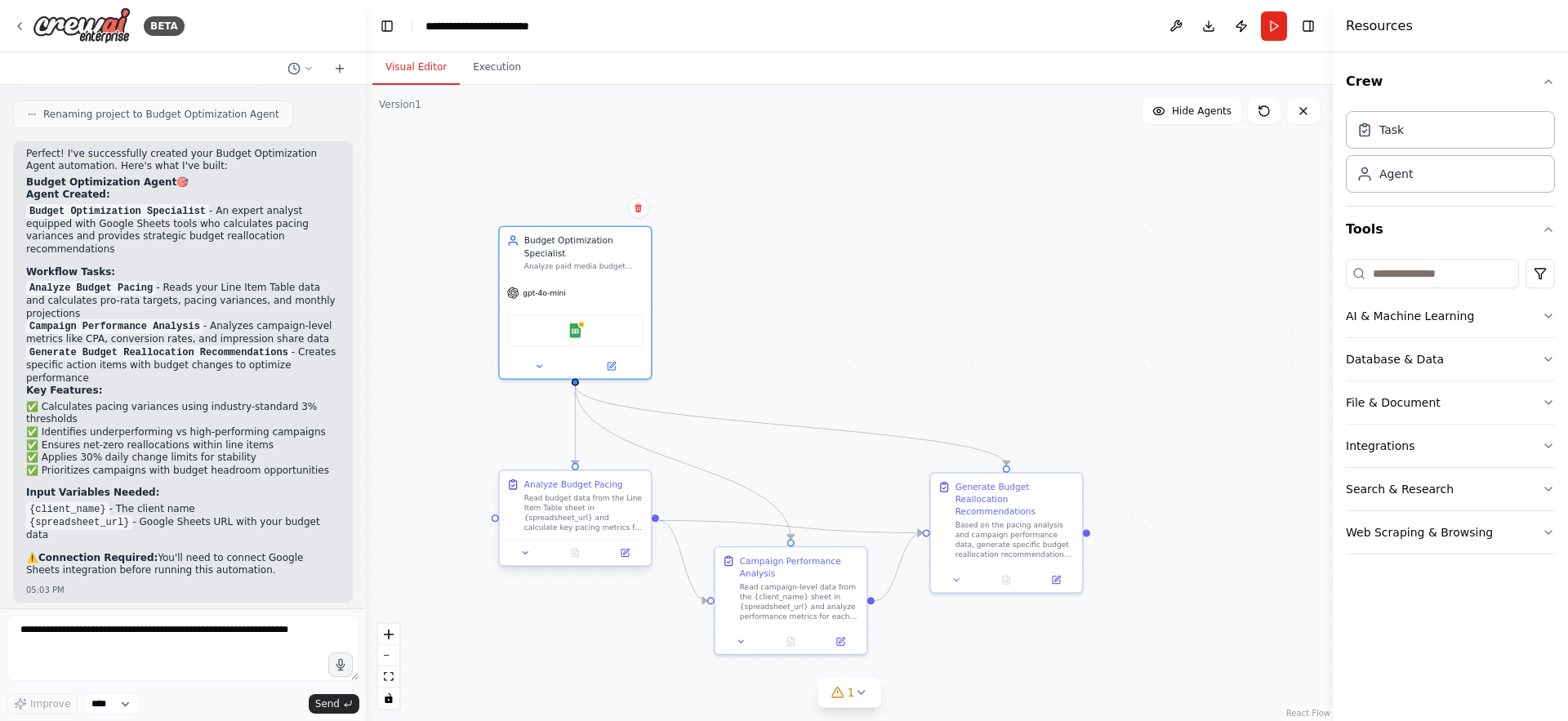
click at [600, 506] on div "Read budget data from the Line Item Table sheet in {spreadsheet_url} and calcul…" at bounding box center [584, 513] width 119 height 39
click at [583, 508] on div "Read budget data from the Line Item Table sheet in {spreadsheet_url} and calcul…" at bounding box center [584, 513] width 119 height 39
click at [580, 329] on img at bounding box center [577, 329] width 15 height 15
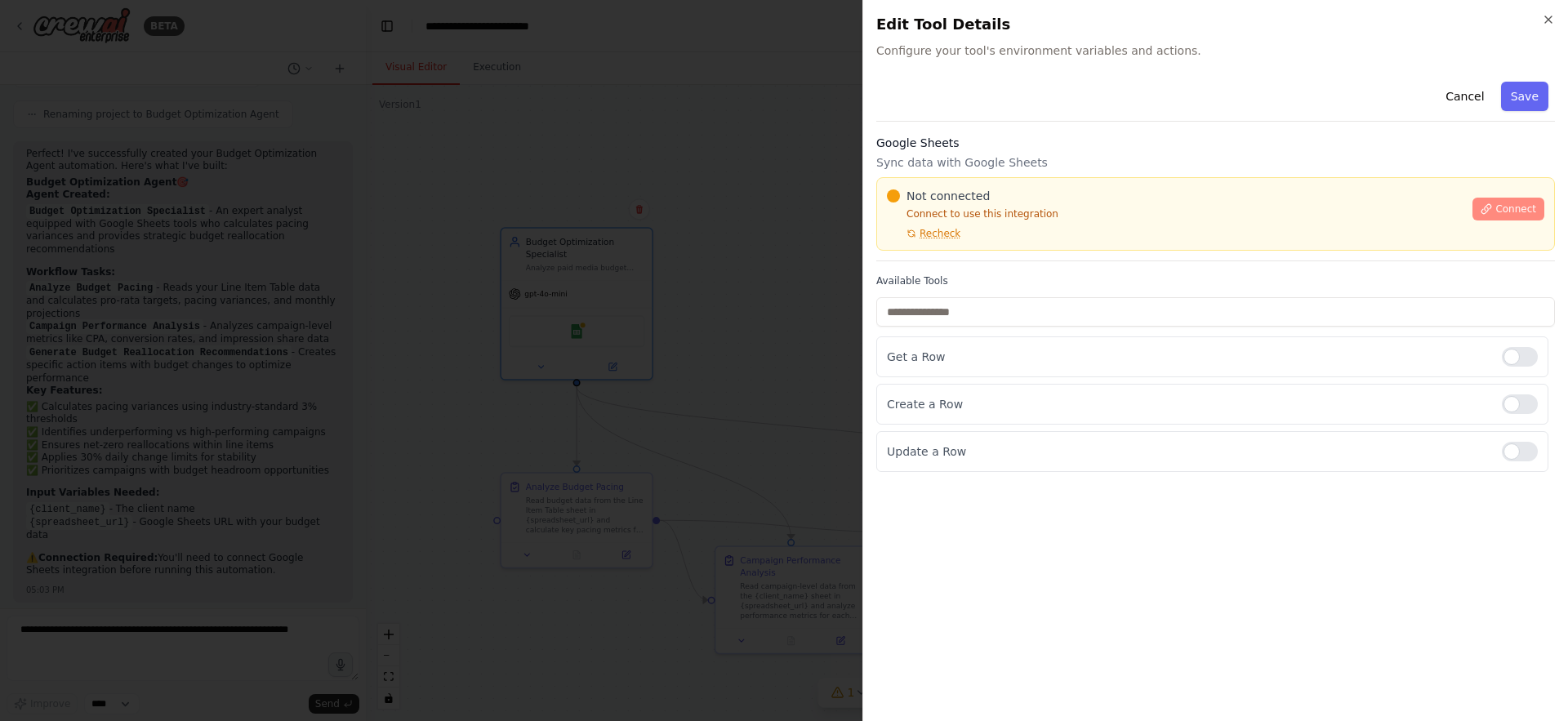
click at [1499, 208] on span "Connect" at bounding box center [1516, 209] width 41 height 13
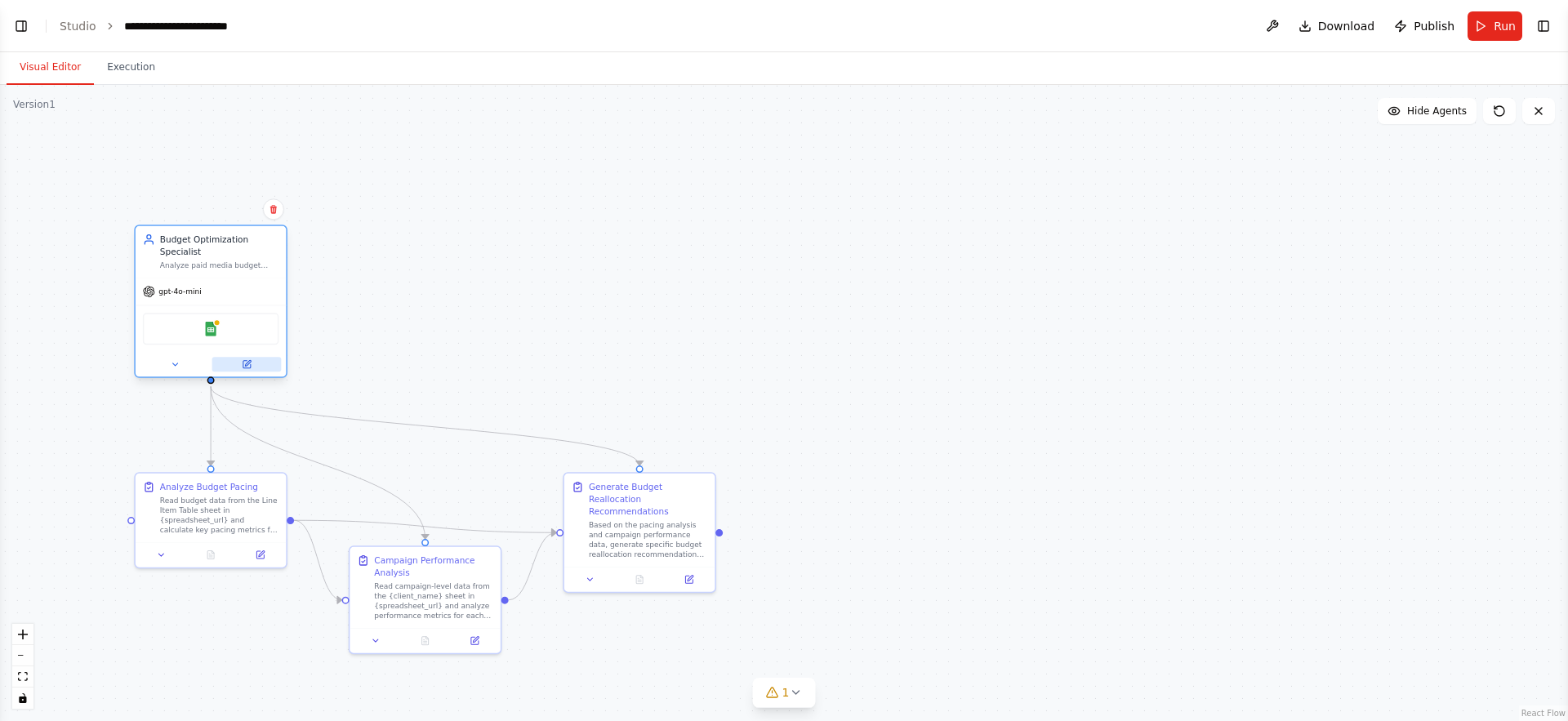
click at [241, 367] on icon at bounding box center [246, 364] width 10 height 10
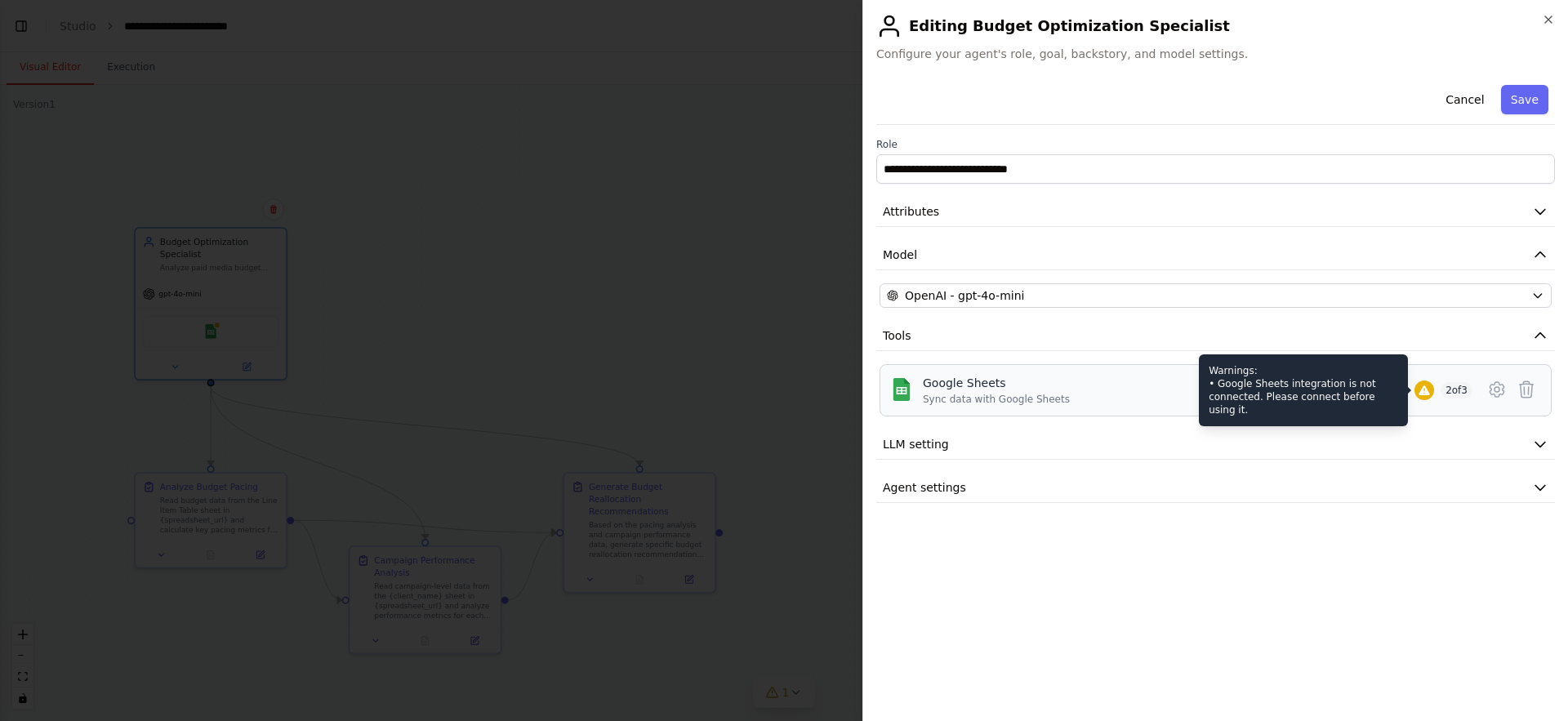
click at [1424, 390] on icon at bounding box center [1424, 390] width 13 height 13
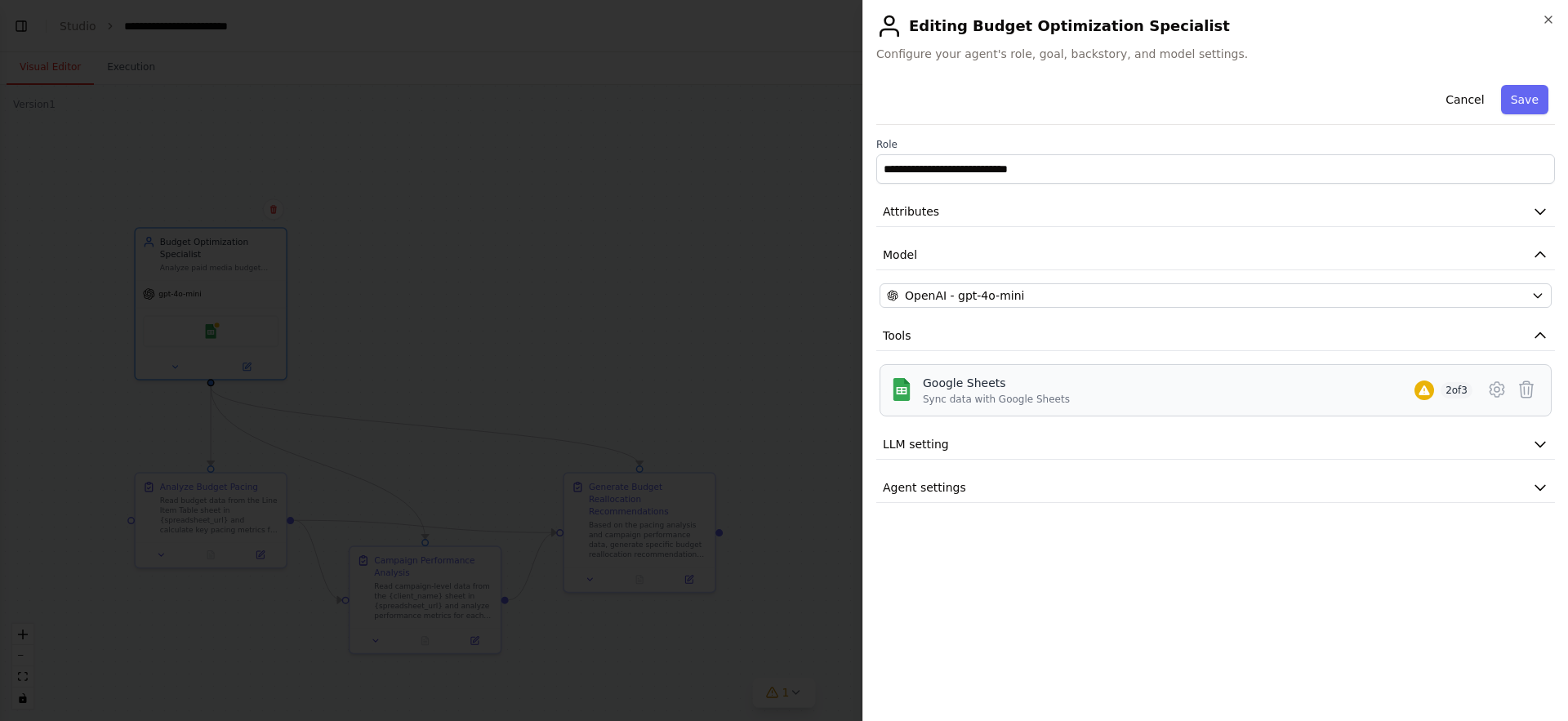
click at [1012, 382] on div "Google Sheets" at bounding box center [997, 383] width 147 height 16
click at [1553, 19] on icon "button" at bounding box center [1549, 19] width 13 height 13
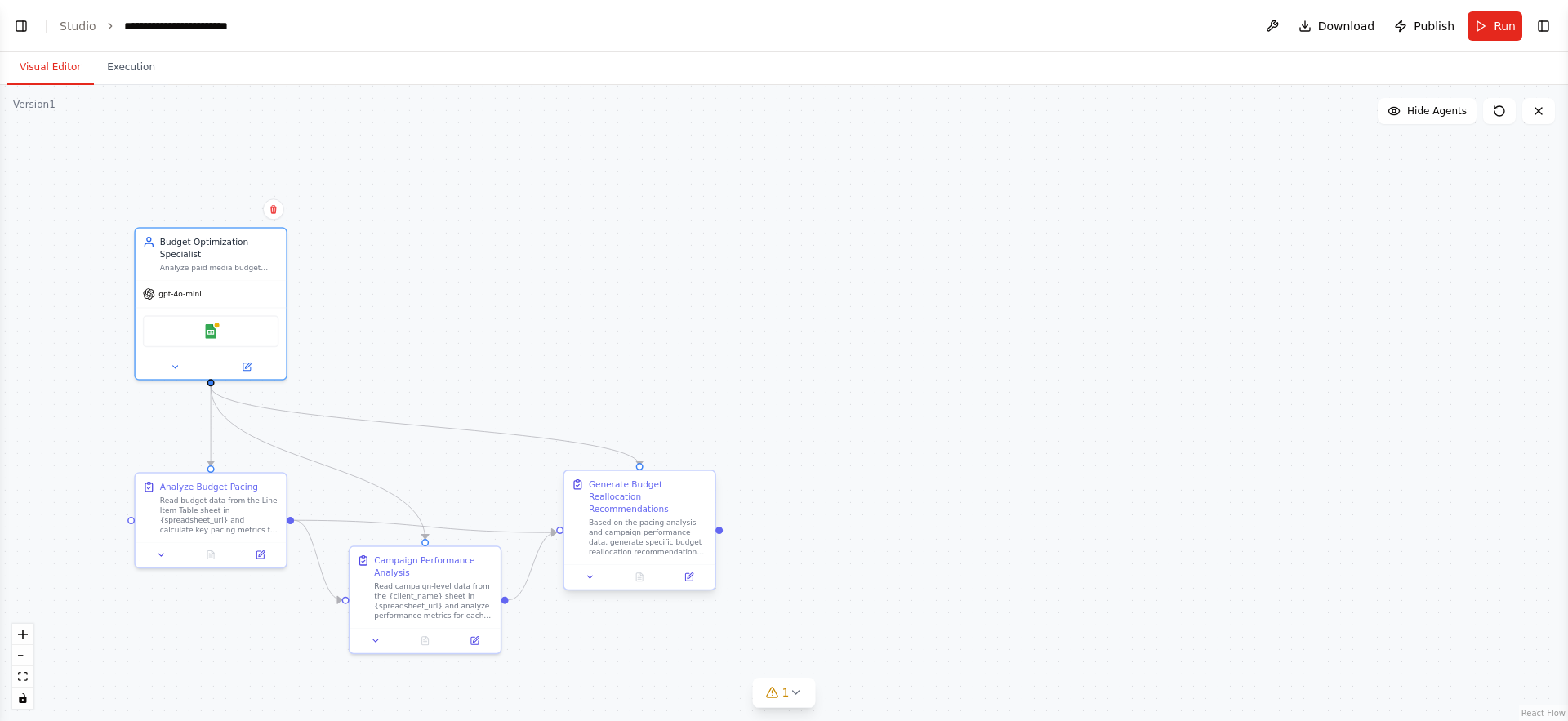
click at [669, 504] on div "Generate Budget Reallocation Recommendations" at bounding box center [648, 497] width 119 height 37
click at [580, 489] on icon at bounding box center [577, 485] width 12 height 12
click at [624, 497] on div "Generate Budget Reallocation Recommendations" at bounding box center [648, 497] width 119 height 37
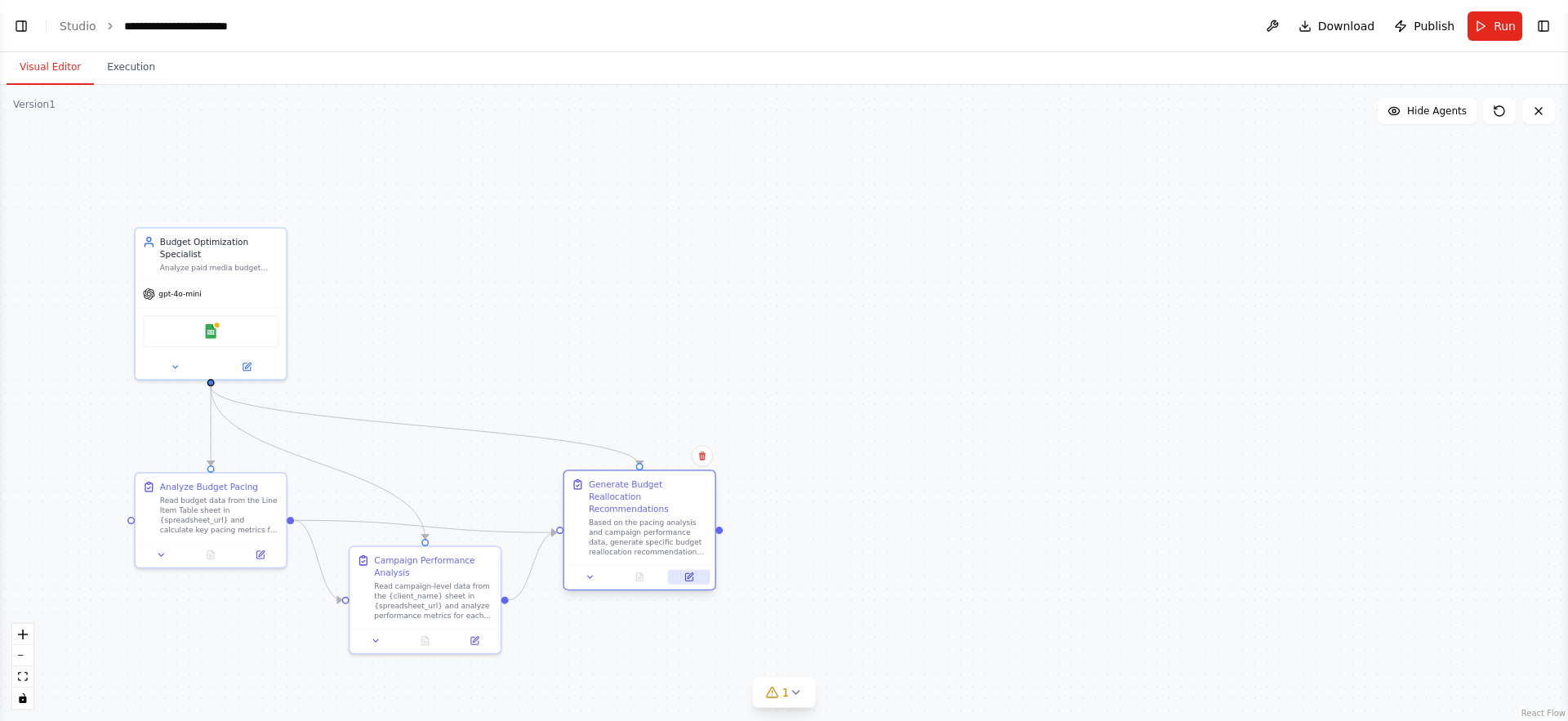
click at [688, 572] on icon at bounding box center [689, 577] width 10 height 10
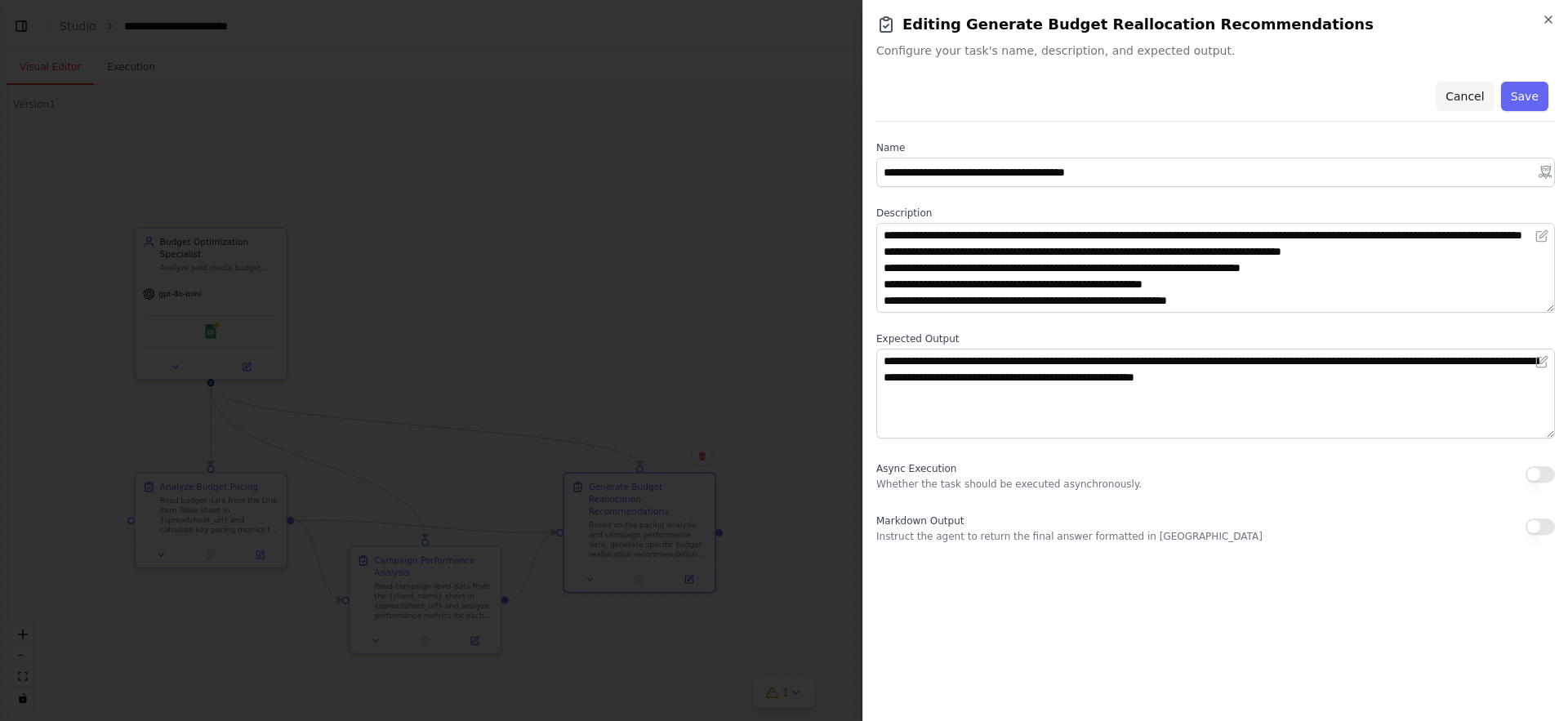
click at [1462, 98] on button "Cancel" at bounding box center [1465, 96] width 58 height 29
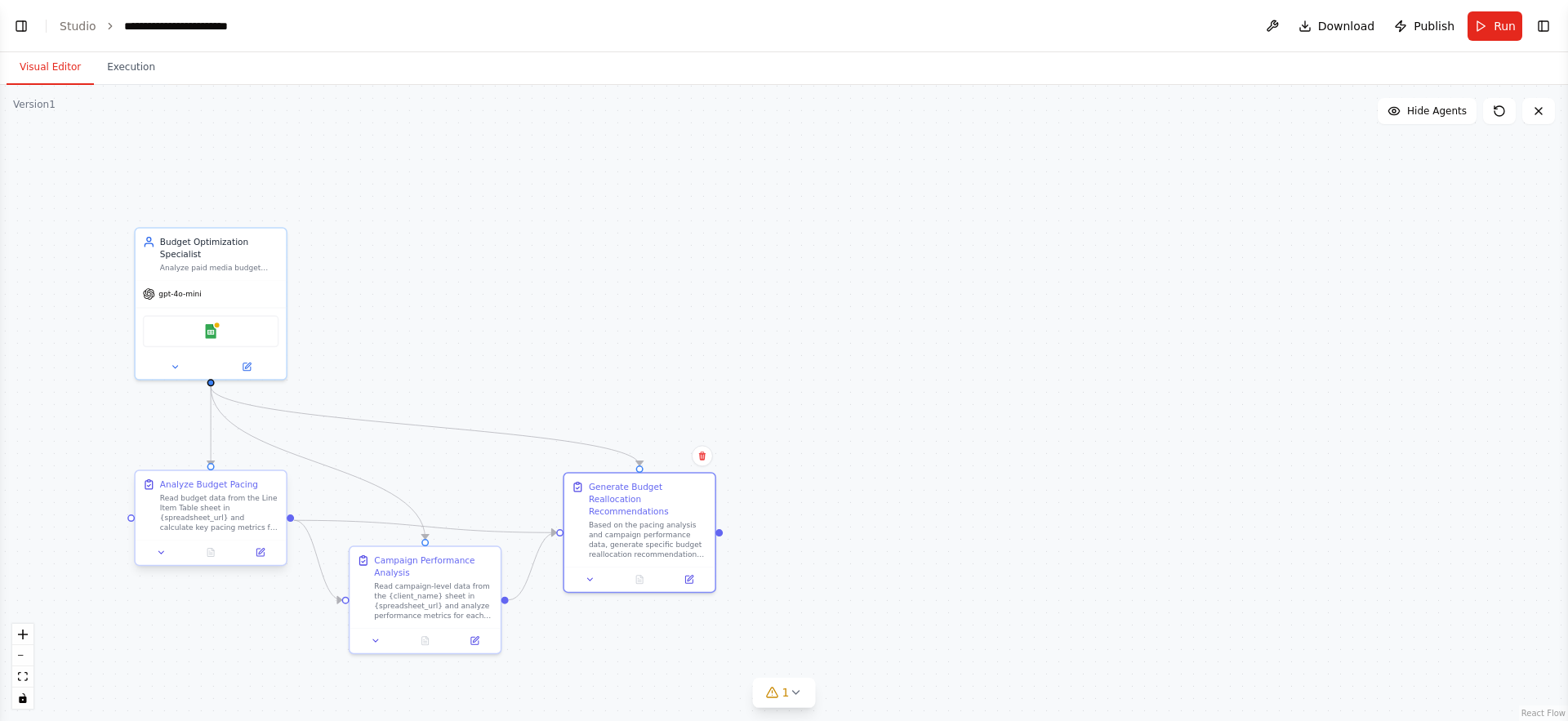
click at [223, 494] on div "Read budget data from the Line Item Table sheet in {spreadsheet_url} and calcul…" at bounding box center [219, 513] width 119 height 39
click at [229, 489] on div "Analyze Budget Pacing" at bounding box center [209, 485] width 98 height 12
click at [256, 554] on icon at bounding box center [260, 553] width 7 height 7
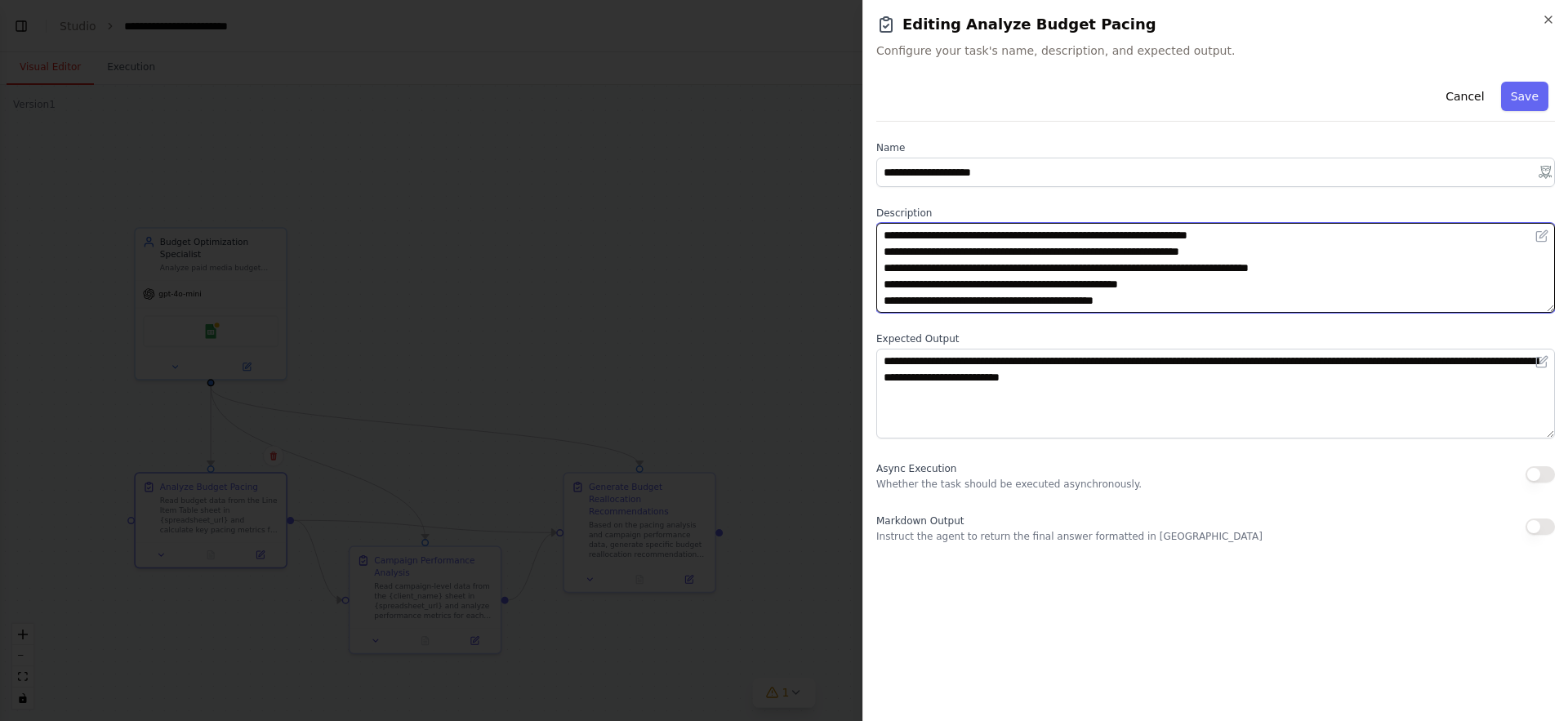
scroll to position [0, 0]
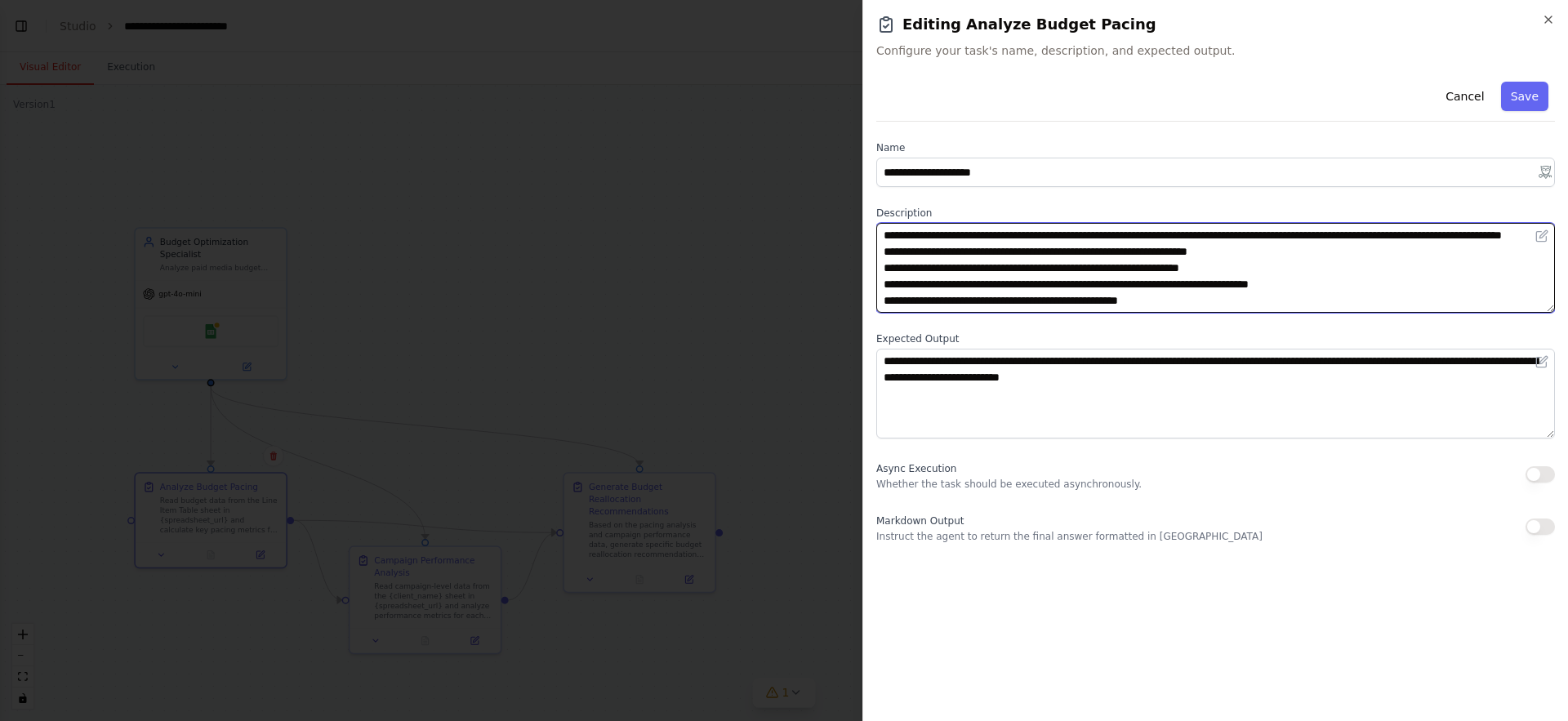
drag, startPoint x: 1233, startPoint y: 311, endPoint x: 856, endPoint y: 228, distance: 386.0
click at [856, 228] on body "BETA System Prompt: AI Pacing Agent (Budget Pacing & Reallocation) Context You …" at bounding box center [784, 360] width 1568 height 721
